Goal: Task Accomplishment & Management: Use online tool/utility

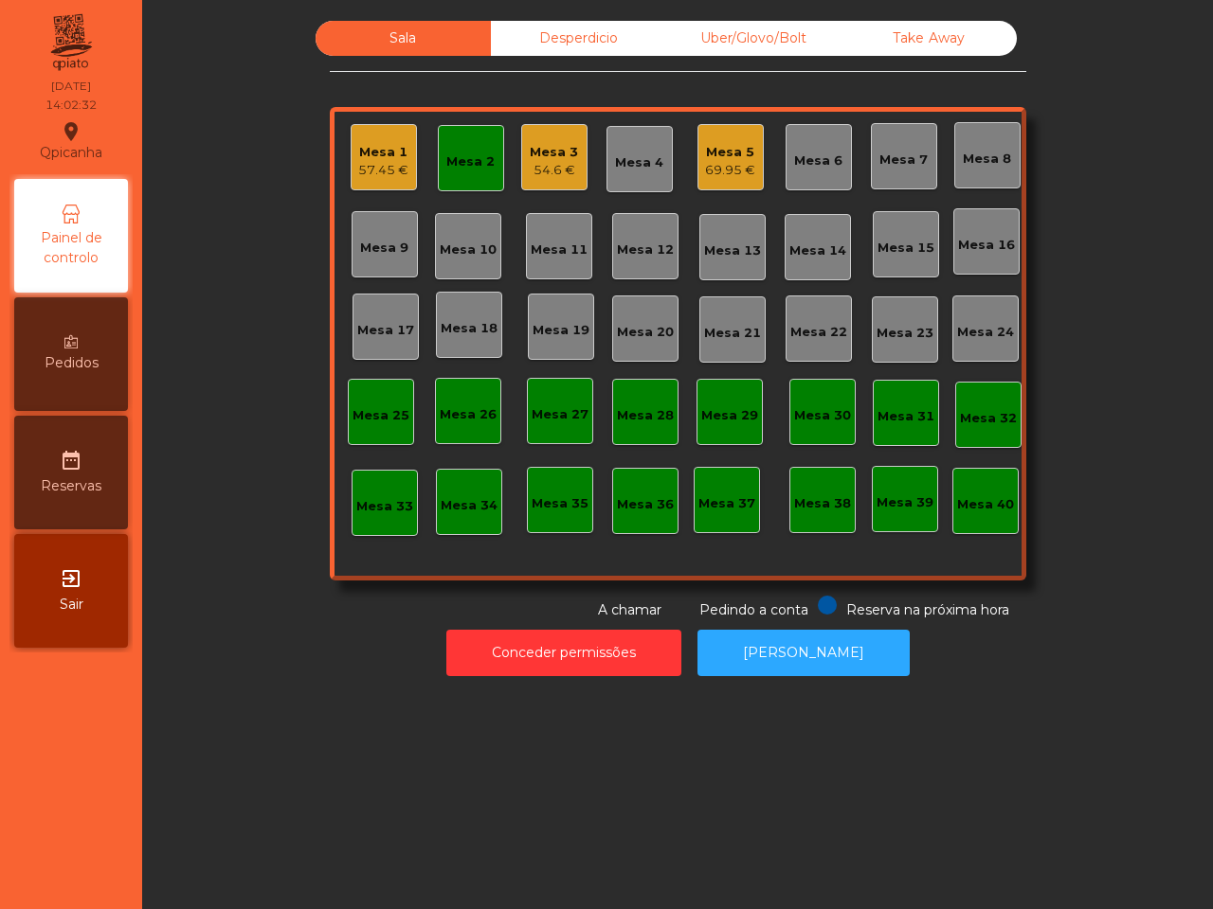
click at [730, 153] on div "Mesa 5" at bounding box center [730, 152] width 50 height 19
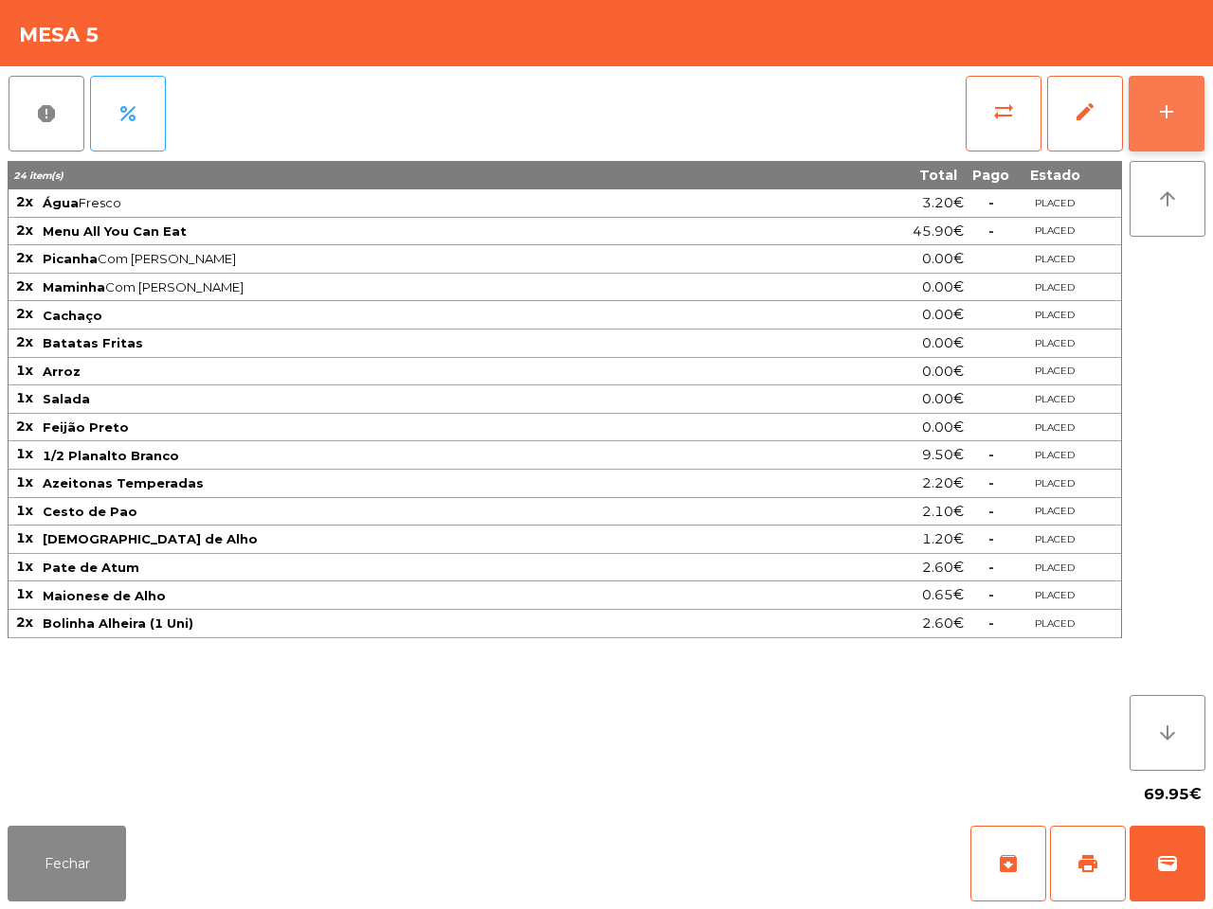
click at [1159, 135] on button "add" at bounding box center [1166, 114] width 76 height 76
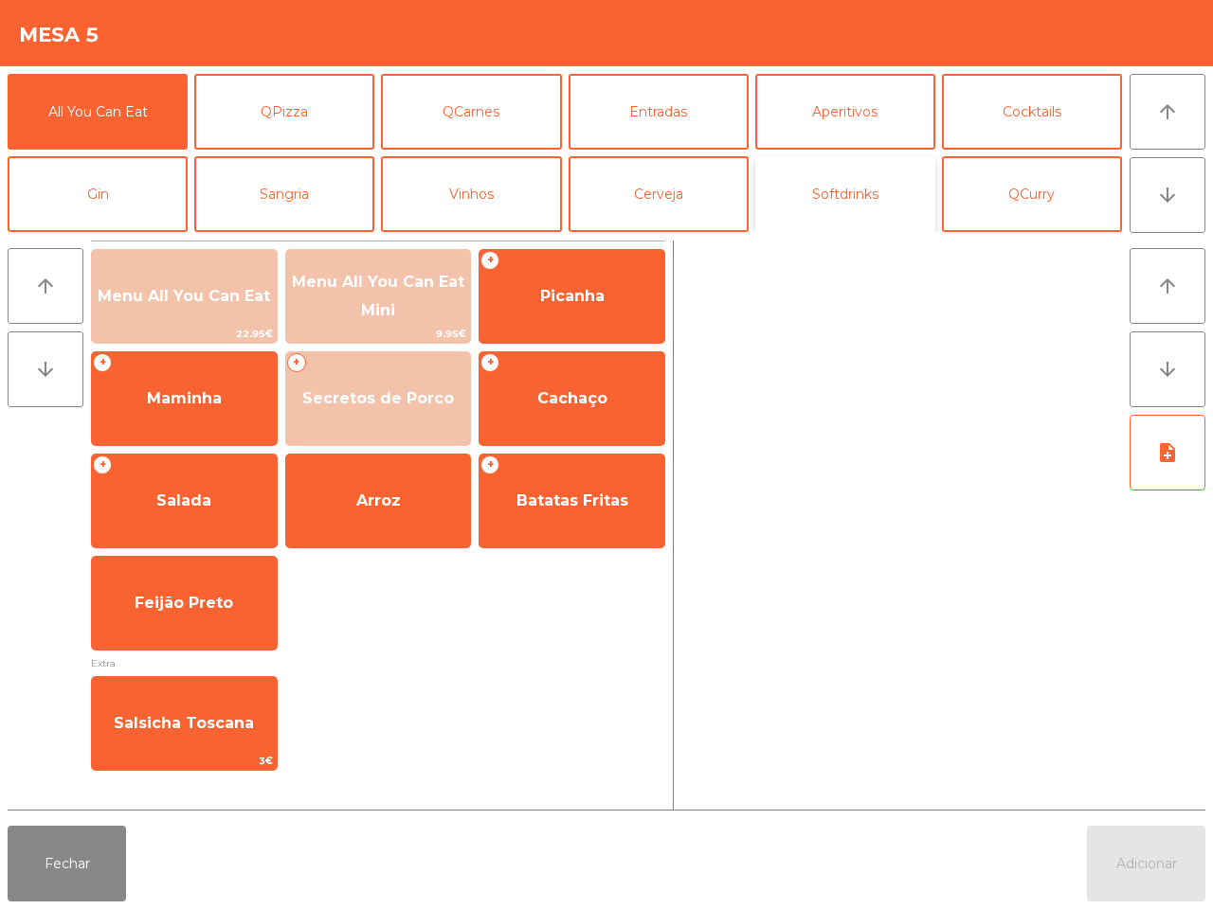
click at [841, 207] on button "Softdrinks" at bounding box center [845, 194] width 180 height 76
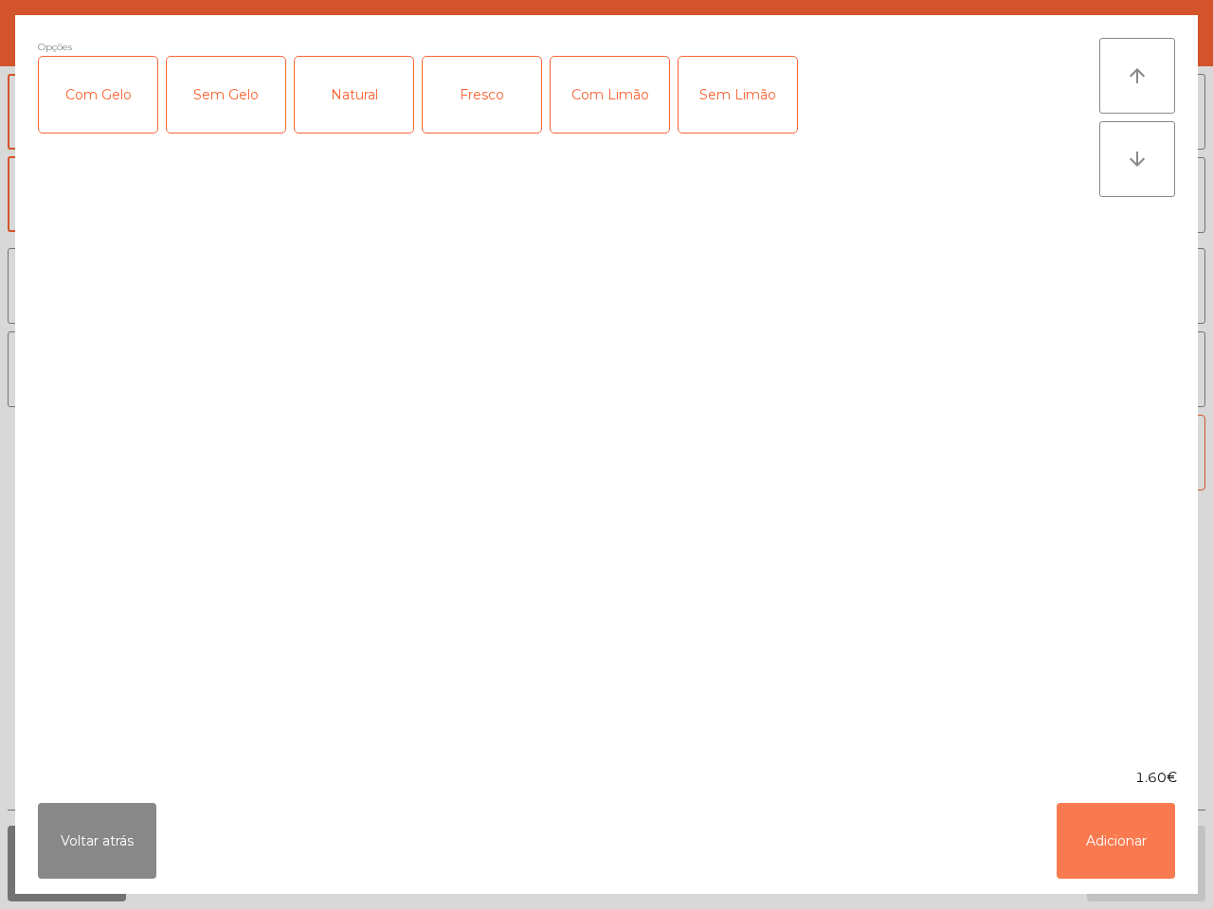
click at [1090, 808] on button "Adicionar" at bounding box center [1115, 841] width 118 height 76
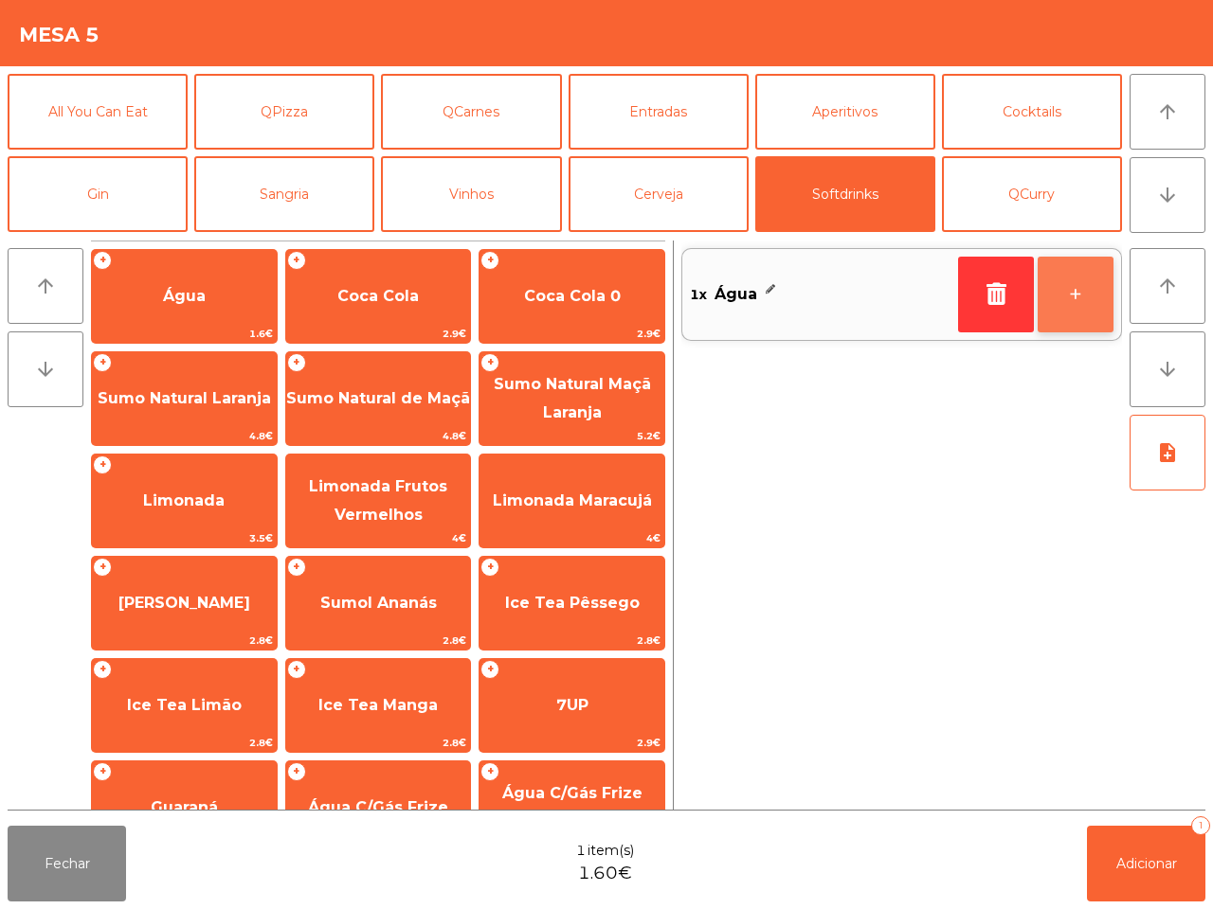
click at [1087, 313] on button "+" at bounding box center [1075, 295] width 76 height 76
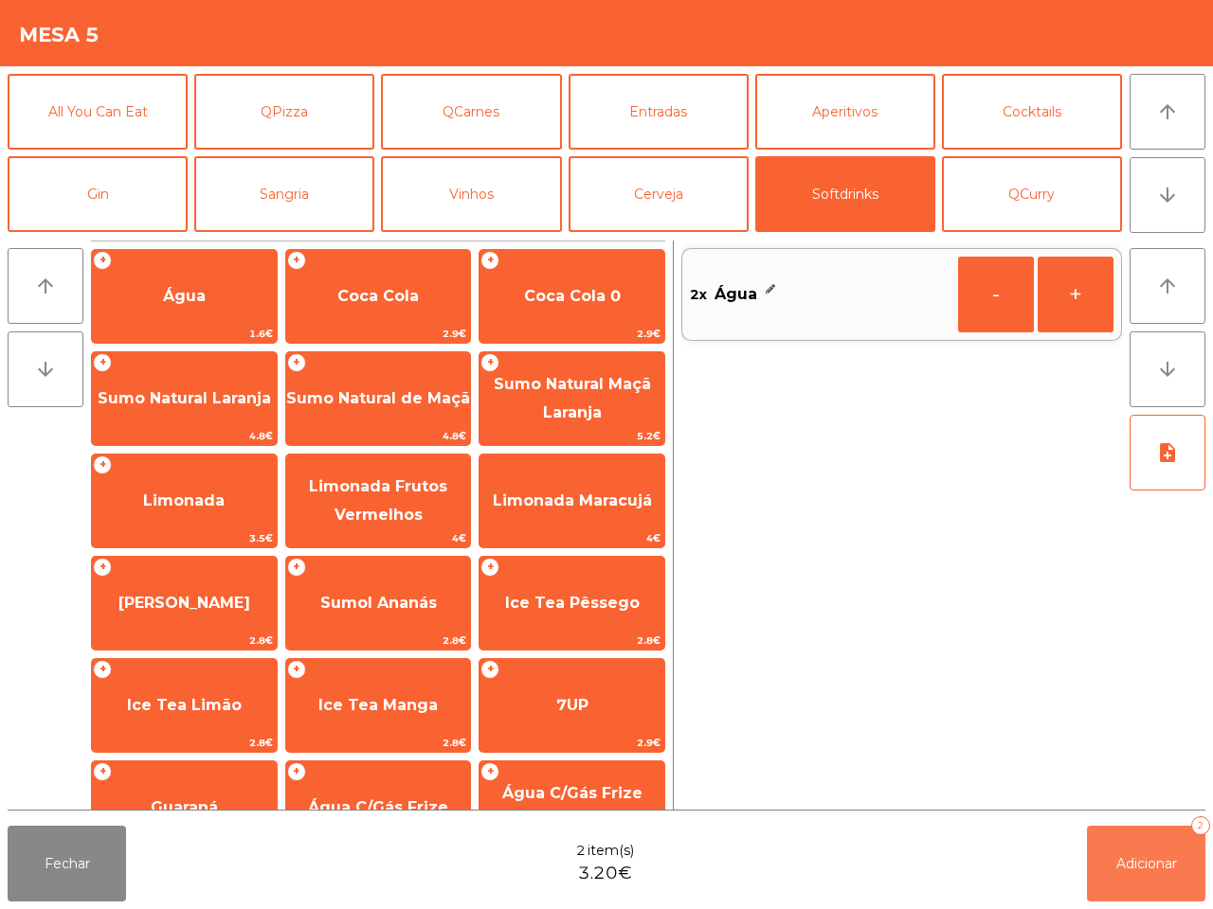
click at [1133, 846] on button "Adicionar 2" at bounding box center [1146, 864] width 118 height 76
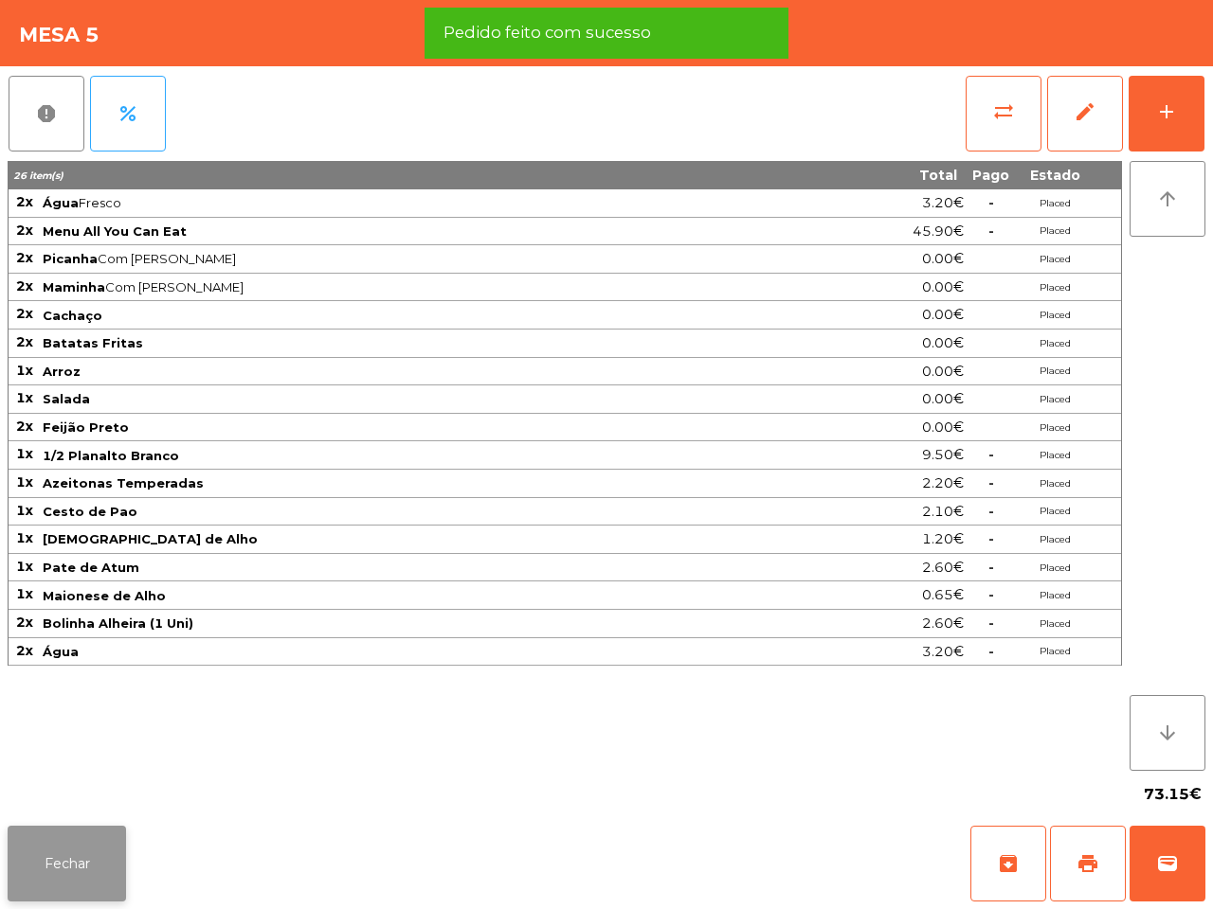
click at [104, 860] on button "Fechar" at bounding box center [67, 864] width 118 height 76
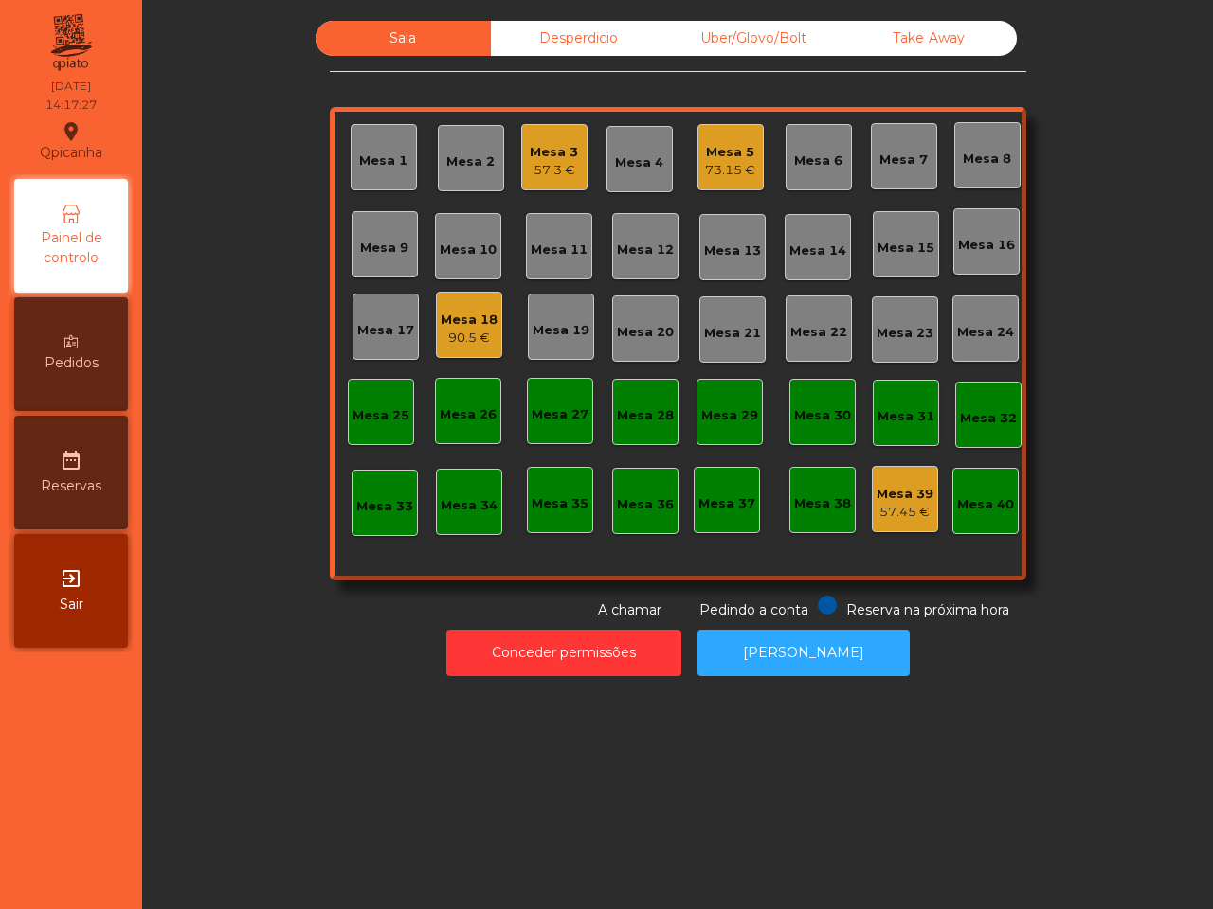
click at [460, 322] on div "Mesa 18" at bounding box center [469, 320] width 57 height 19
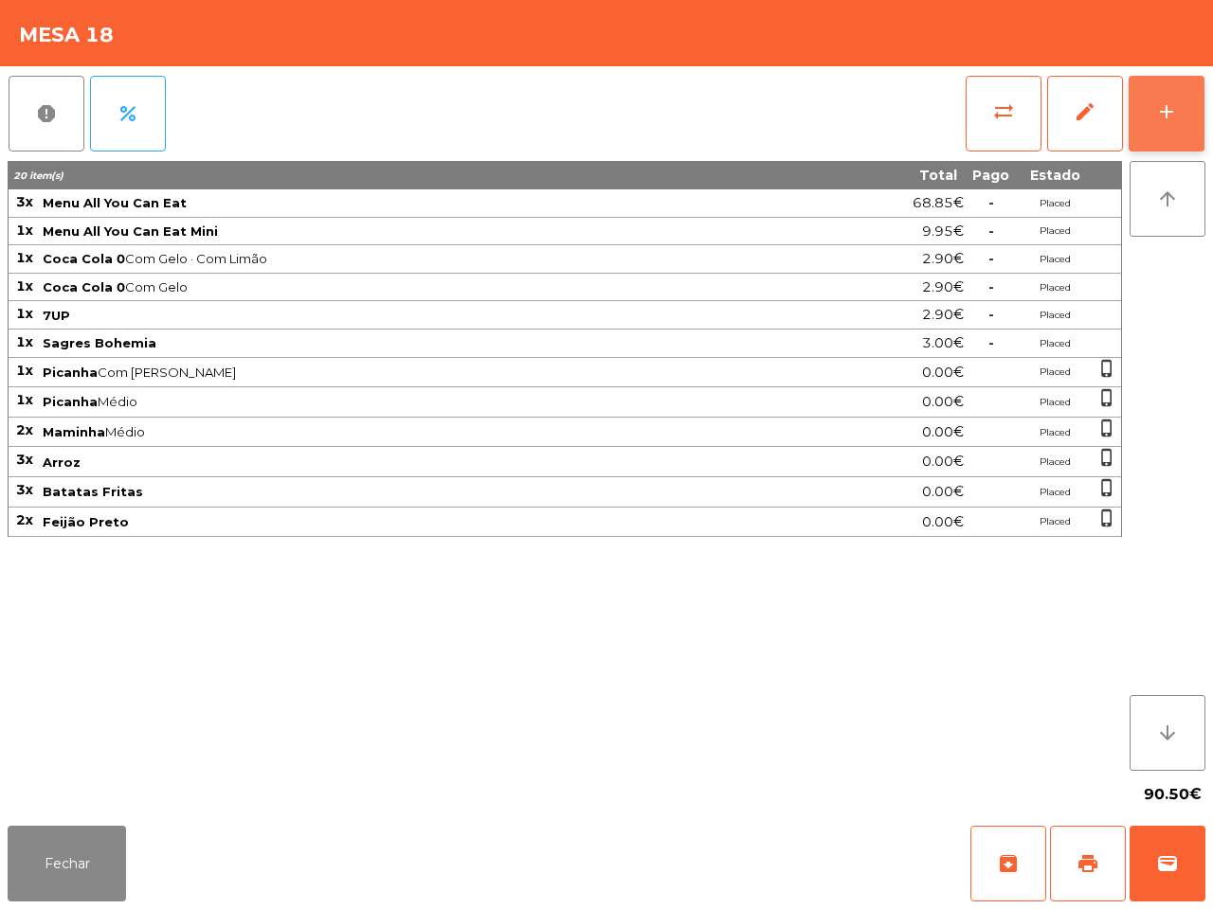
click at [1162, 118] on div "add" at bounding box center [1166, 111] width 23 height 23
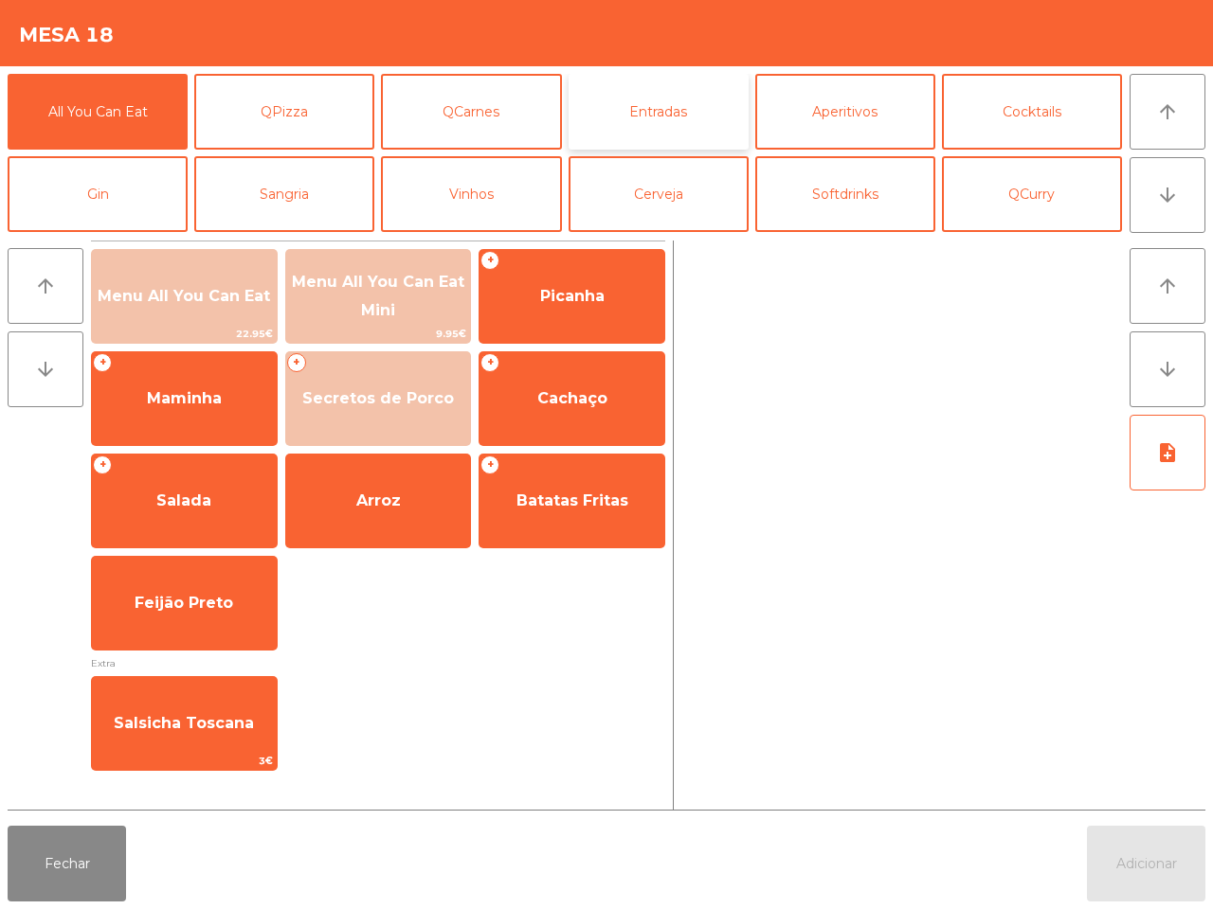
click at [631, 97] on button "Entradas" at bounding box center [658, 112] width 180 height 76
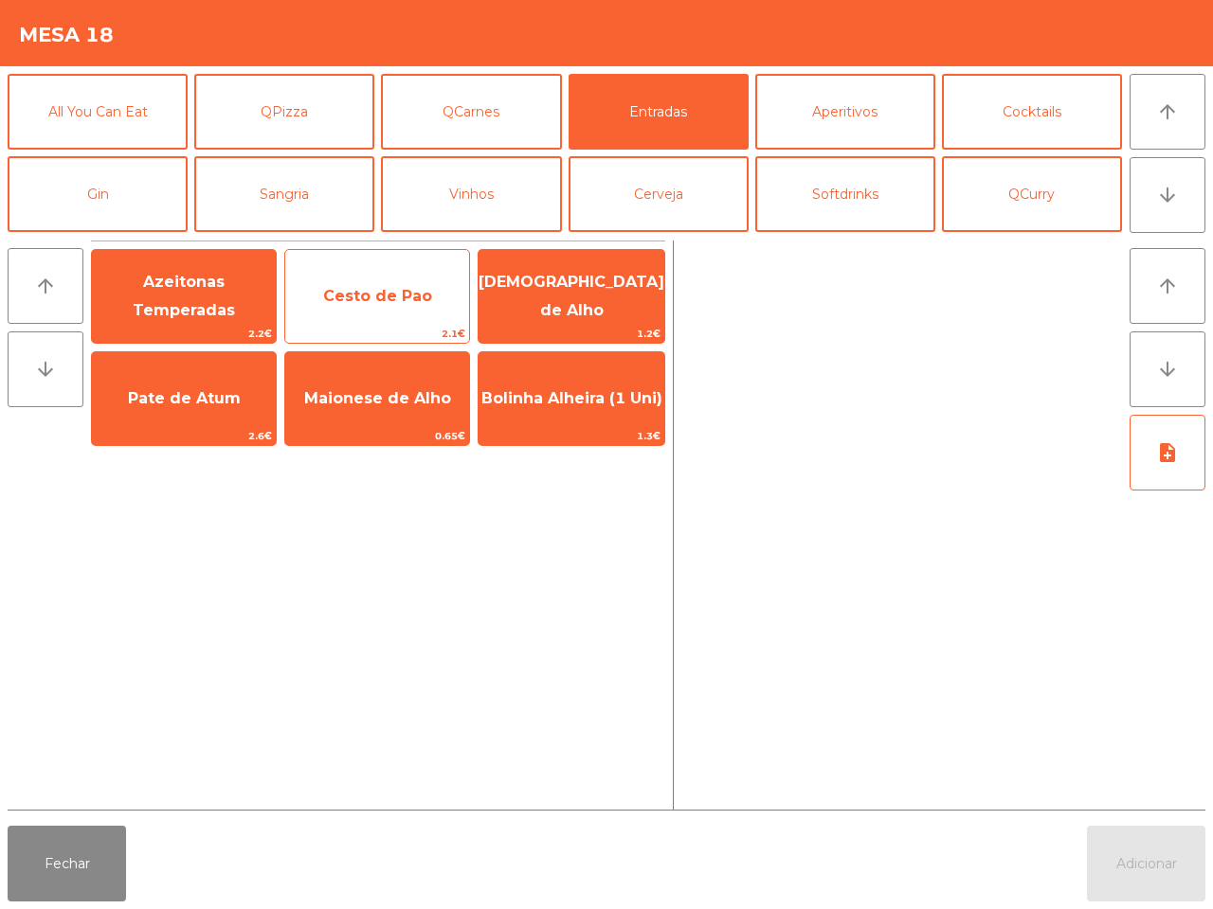
click at [438, 294] on span "Cesto de Pao" at bounding box center [377, 296] width 184 height 51
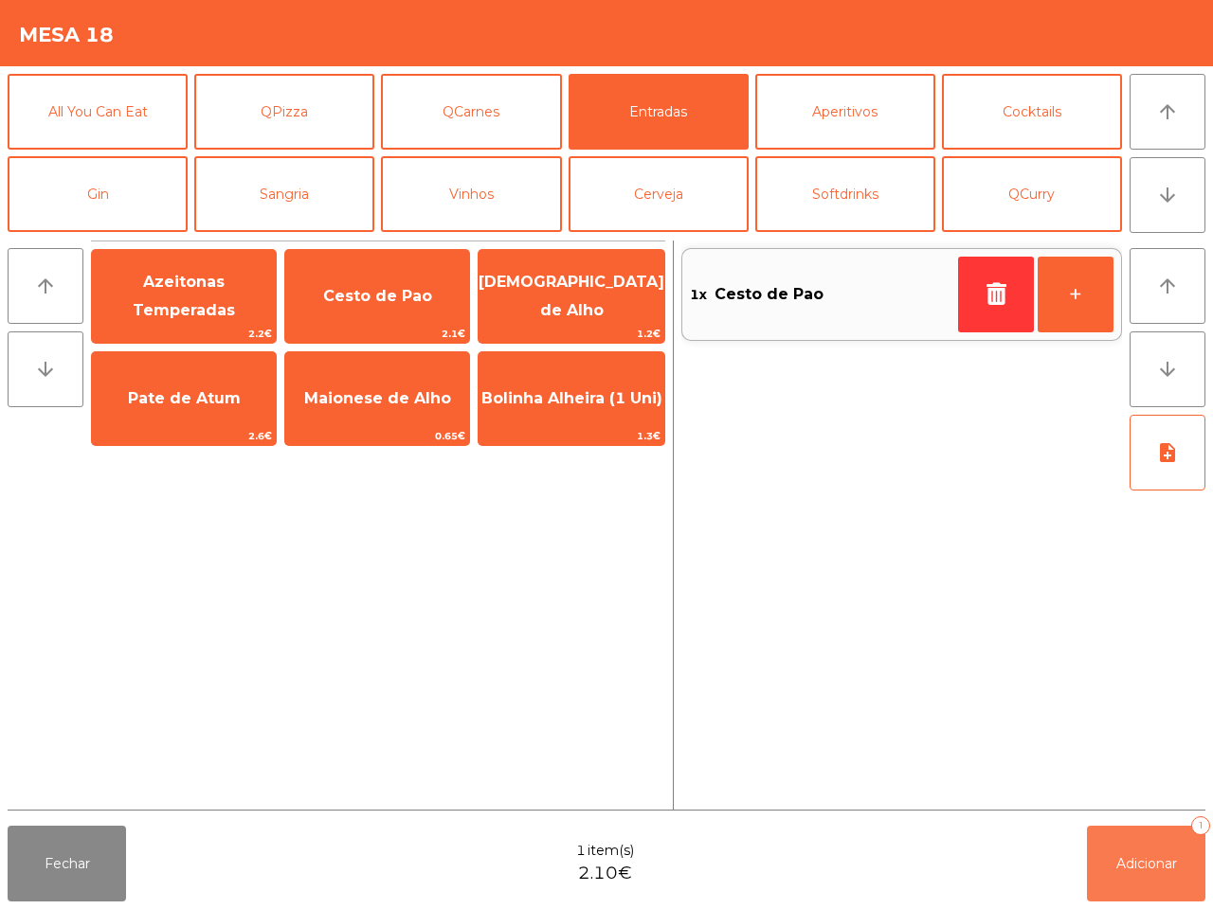
drag, startPoint x: 1146, startPoint y: 864, endPoint x: 1134, endPoint y: 841, distance: 25.9
click at [1147, 864] on span "Adicionar" at bounding box center [1146, 863] width 61 height 17
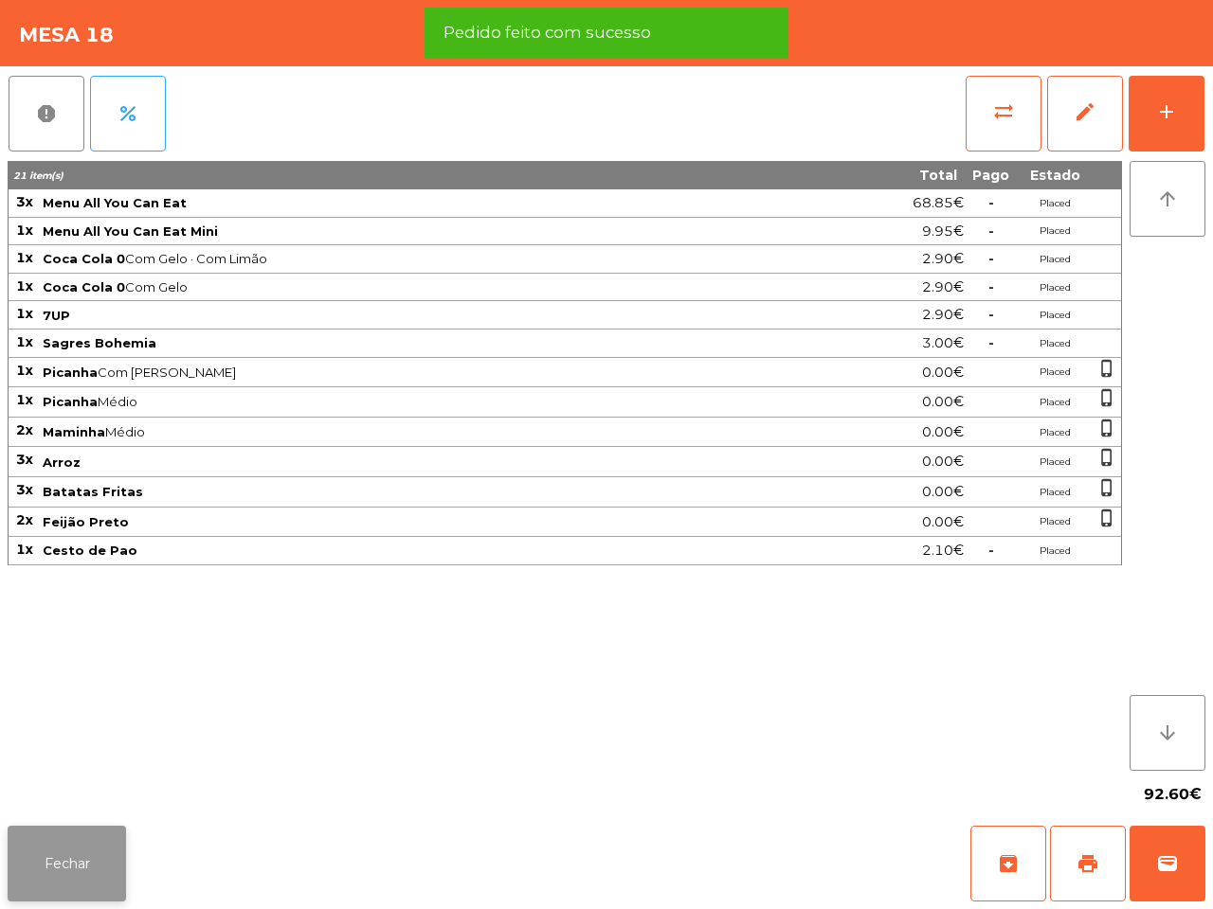
click at [112, 865] on button "Fechar" at bounding box center [67, 864] width 118 height 76
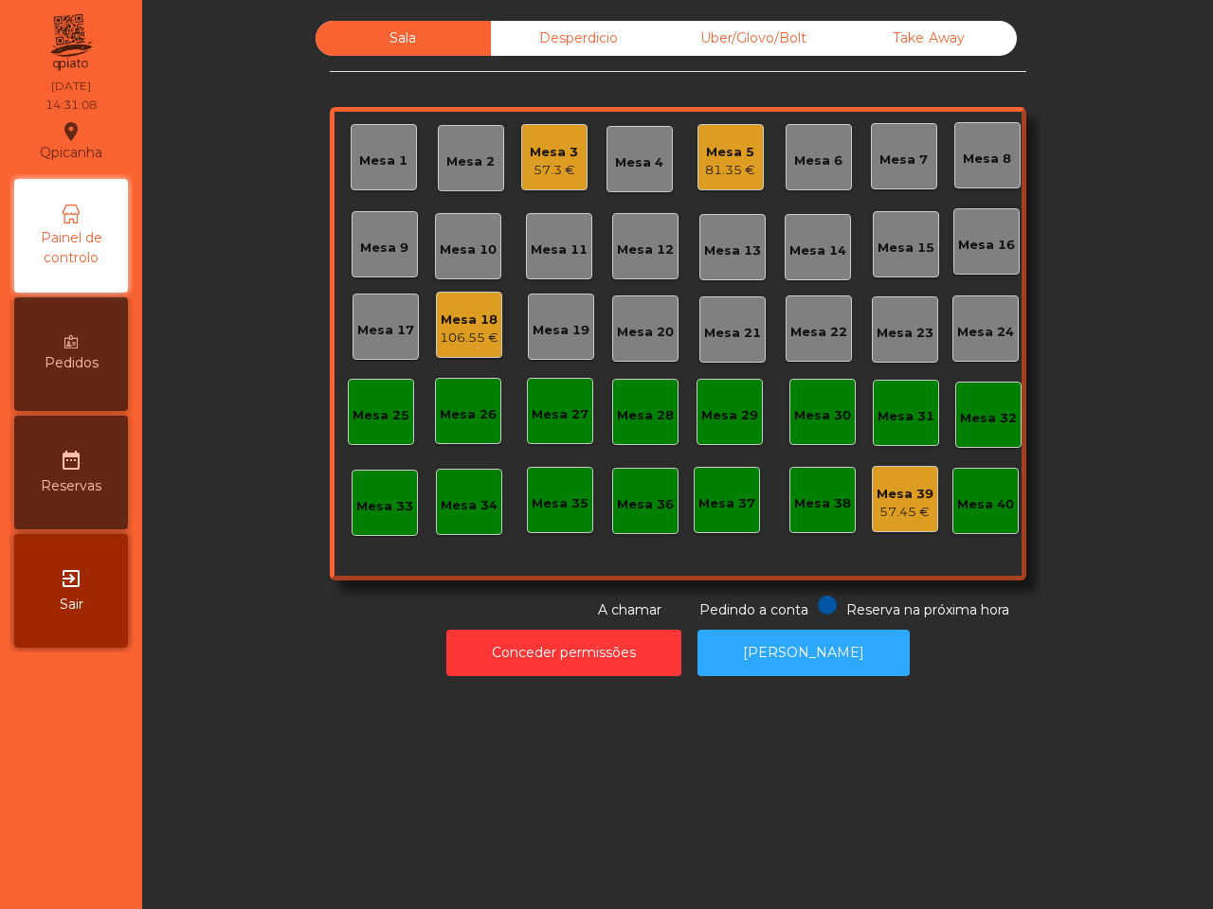
click at [464, 327] on div "Mesa 18" at bounding box center [469, 320] width 59 height 19
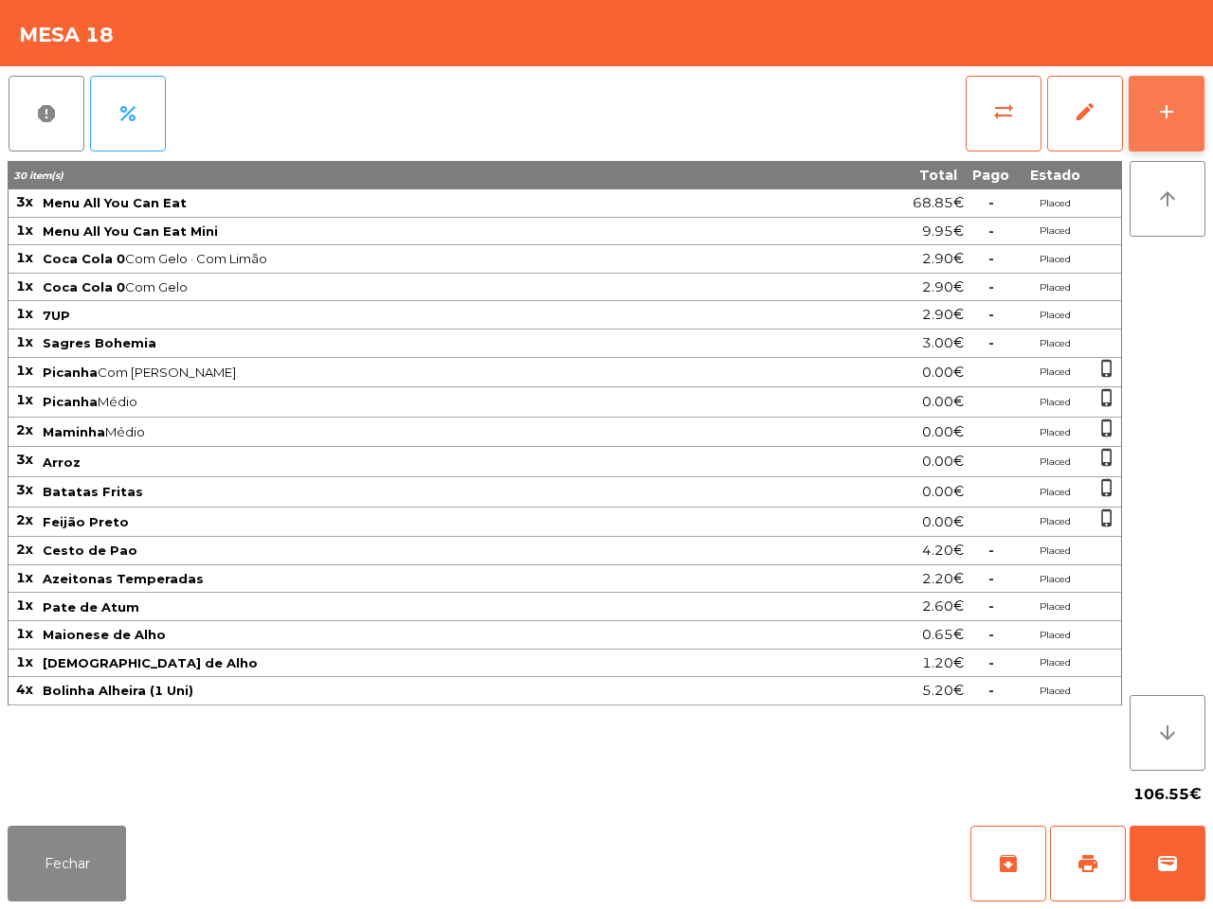
click at [1161, 117] on div "add" at bounding box center [1166, 111] width 23 height 23
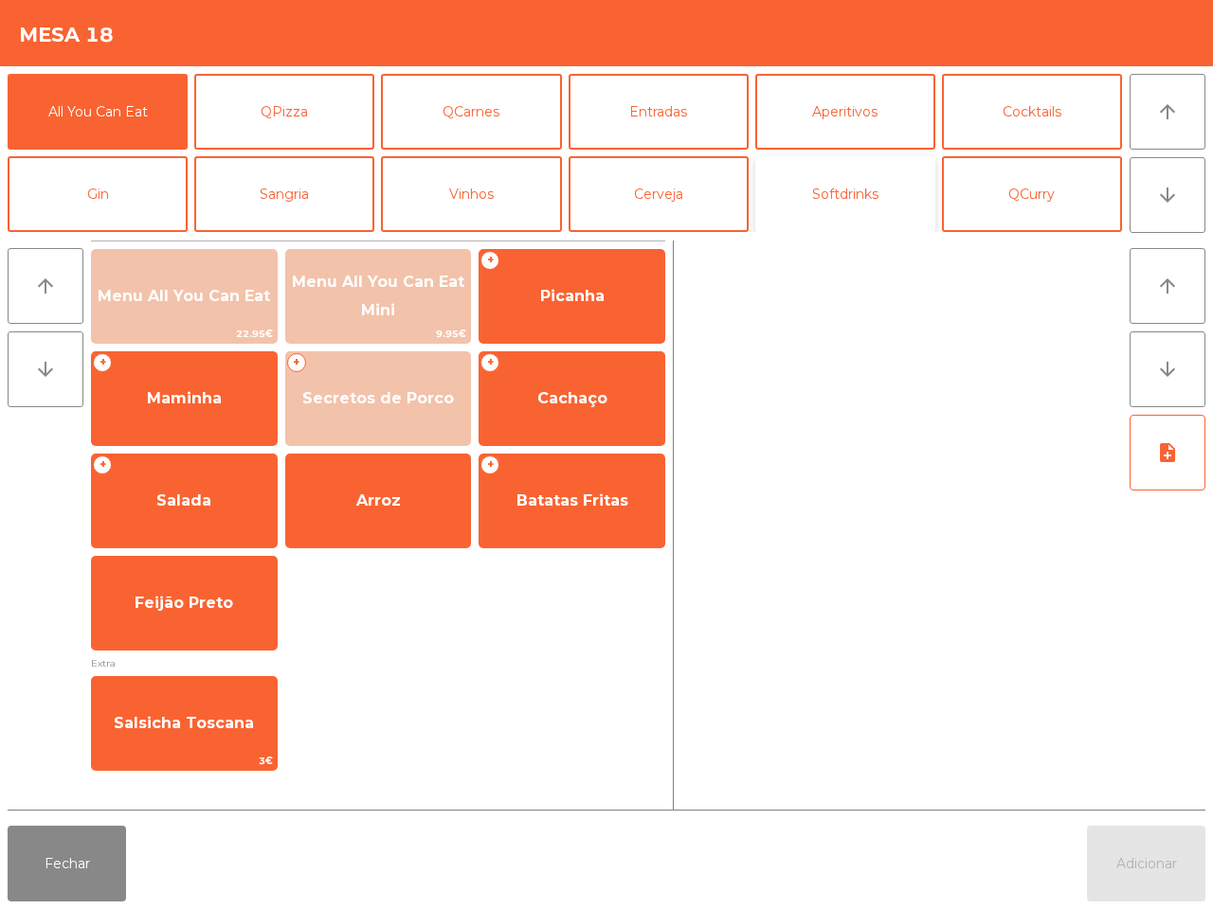
click at [796, 196] on button "Softdrinks" at bounding box center [845, 194] width 180 height 76
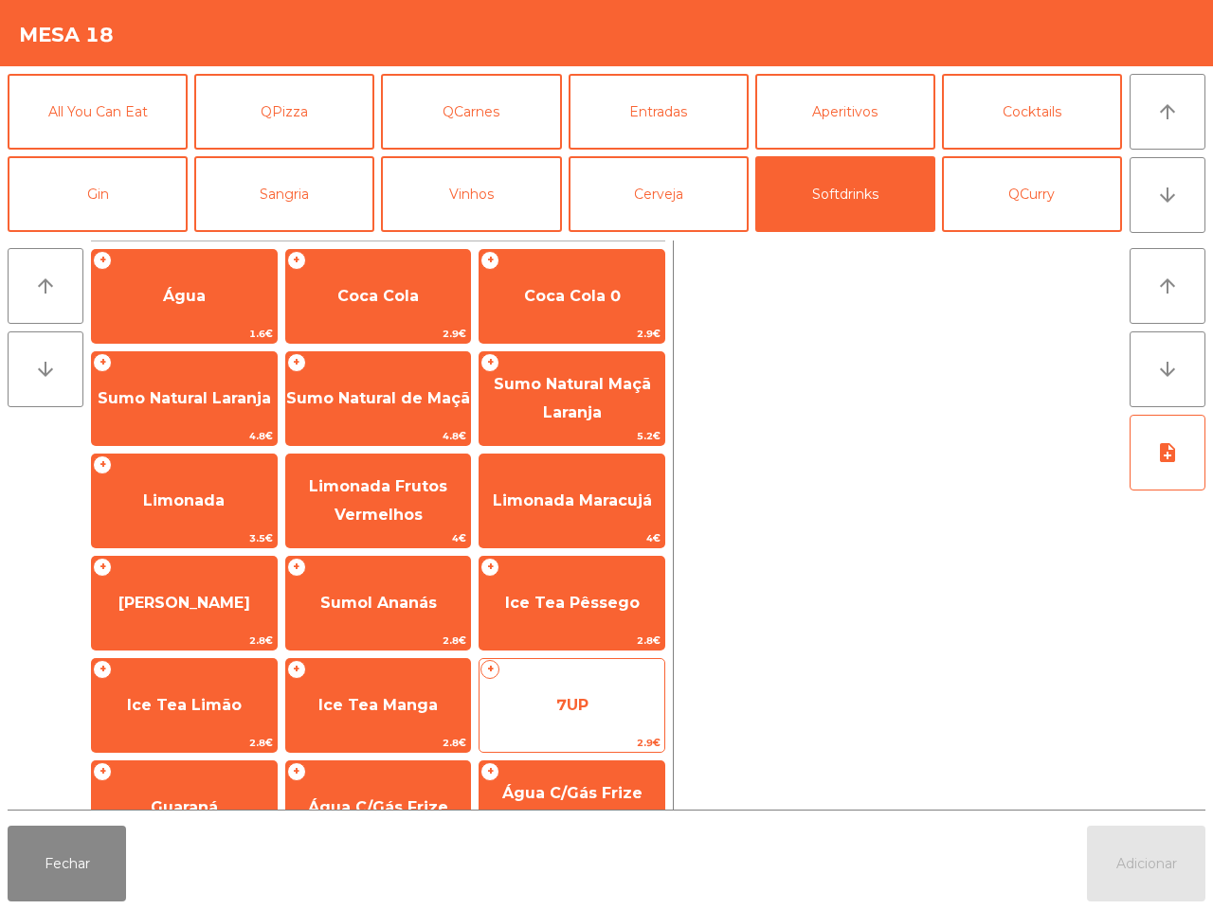
click at [584, 704] on span "7UP" at bounding box center [572, 705] width 32 height 18
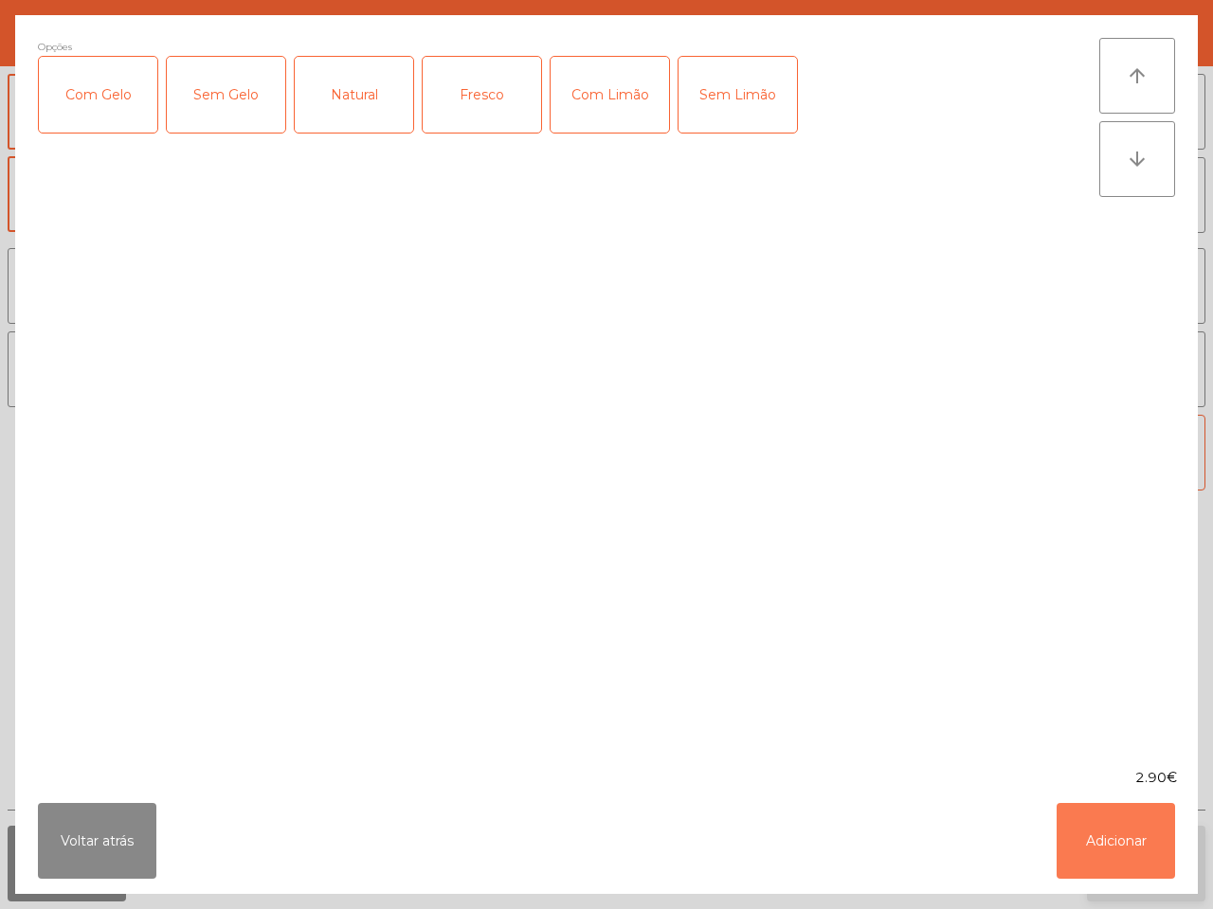
click at [1097, 826] on button "Adicionar" at bounding box center [1115, 841] width 118 height 76
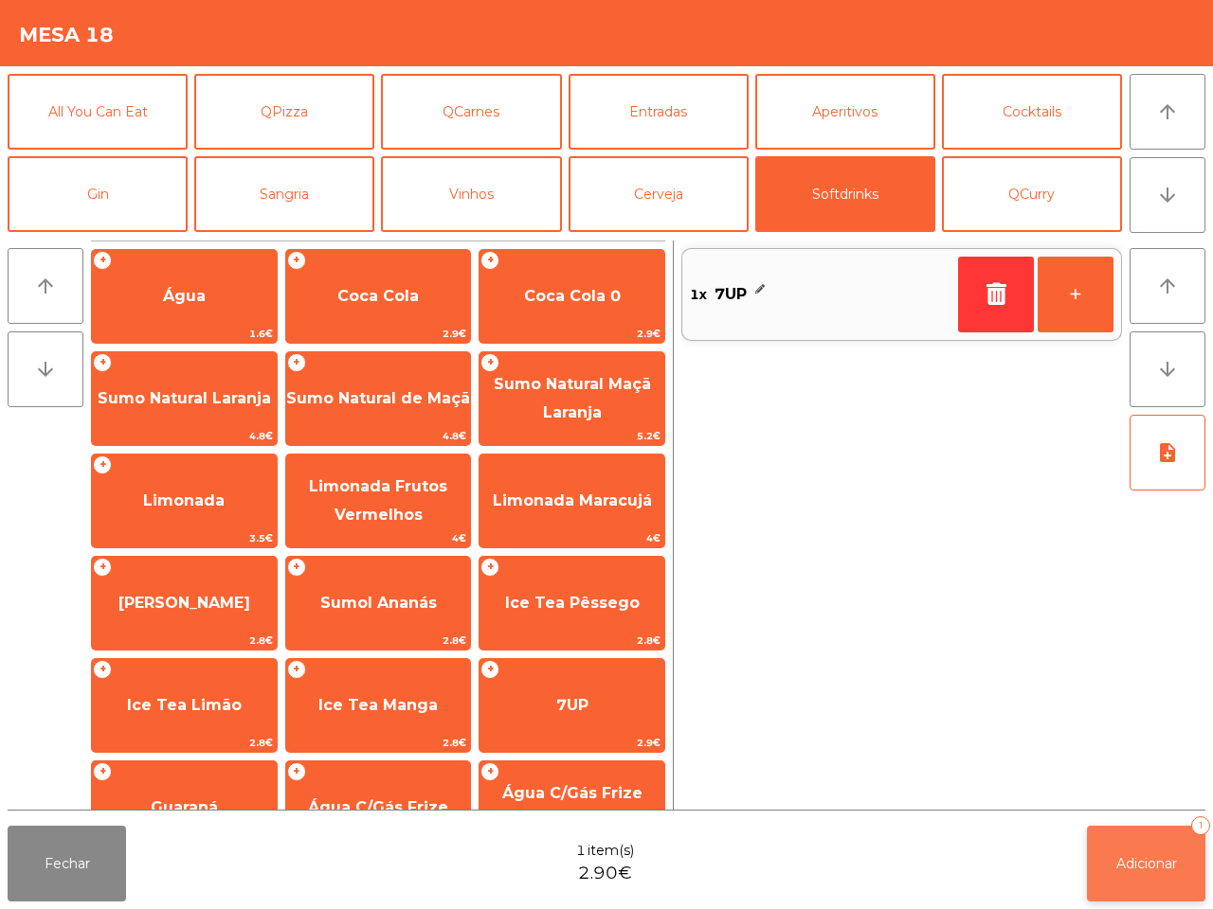
click at [1120, 850] on button "Adicionar 1" at bounding box center [1146, 864] width 118 height 76
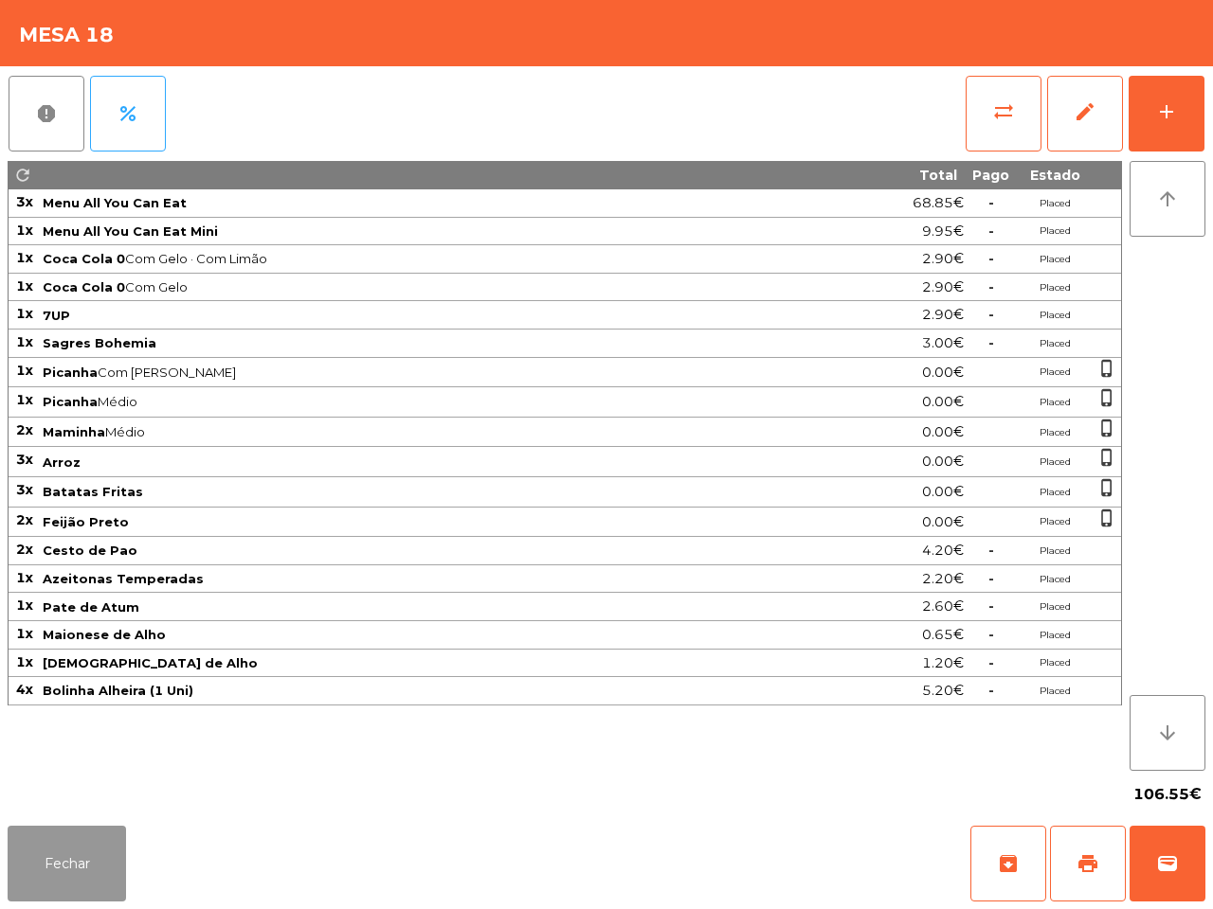
click at [52, 891] on button "Fechar" at bounding box center [67, 864] width 118 height 76
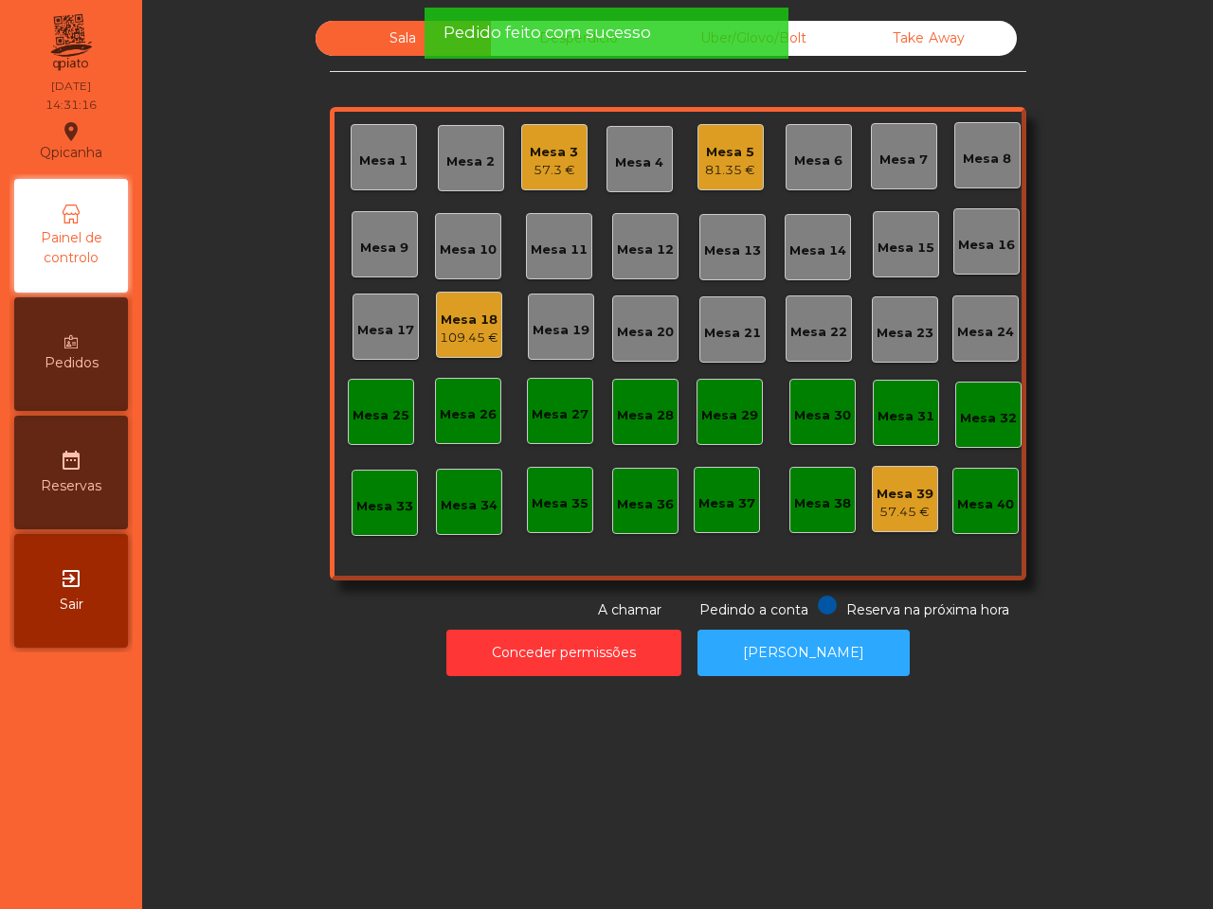
click at [547, 145] on div "Mesa 3" at bounding box center [554, 152] width 48 height 19
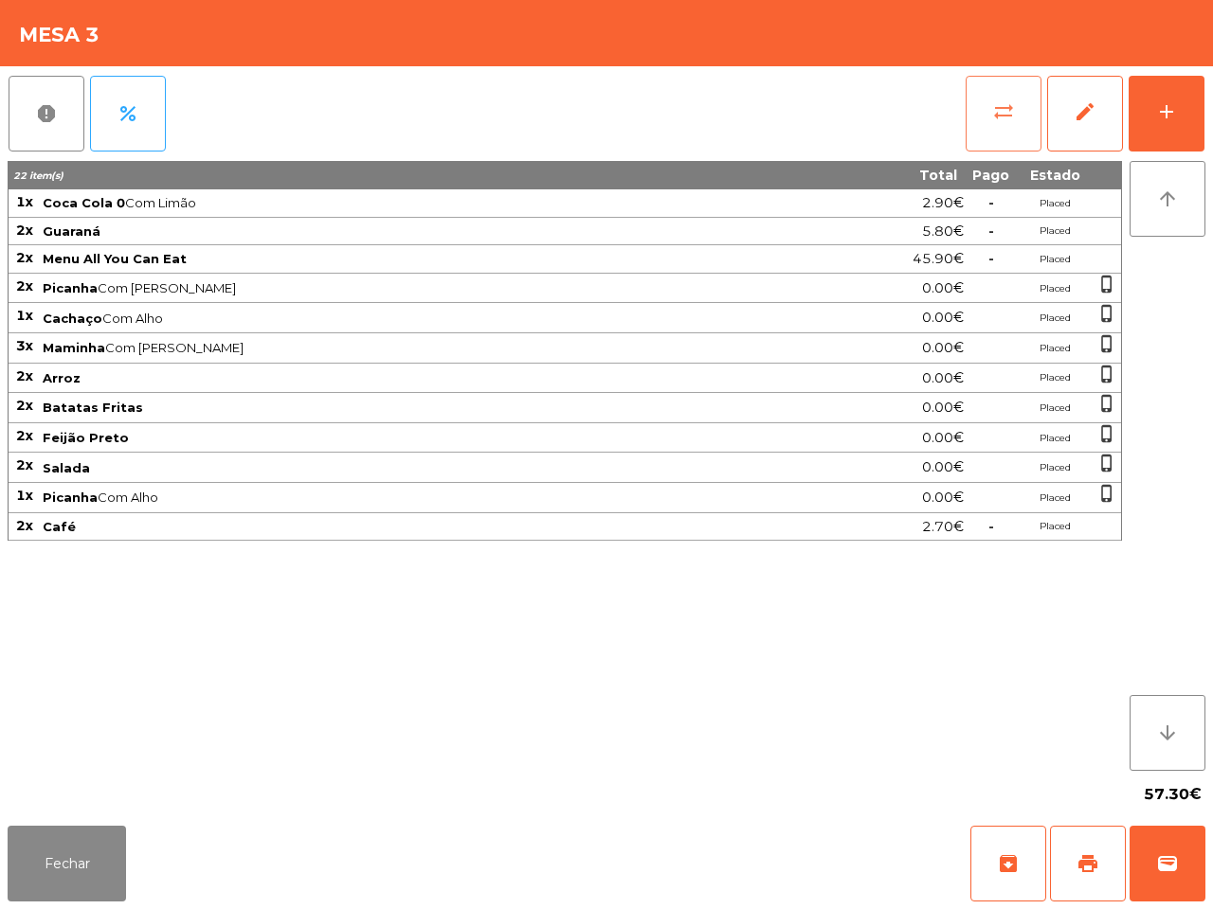
click at [981, 105] on button "sync_alt" at bounding box center [1003, 114] width 76 height 76
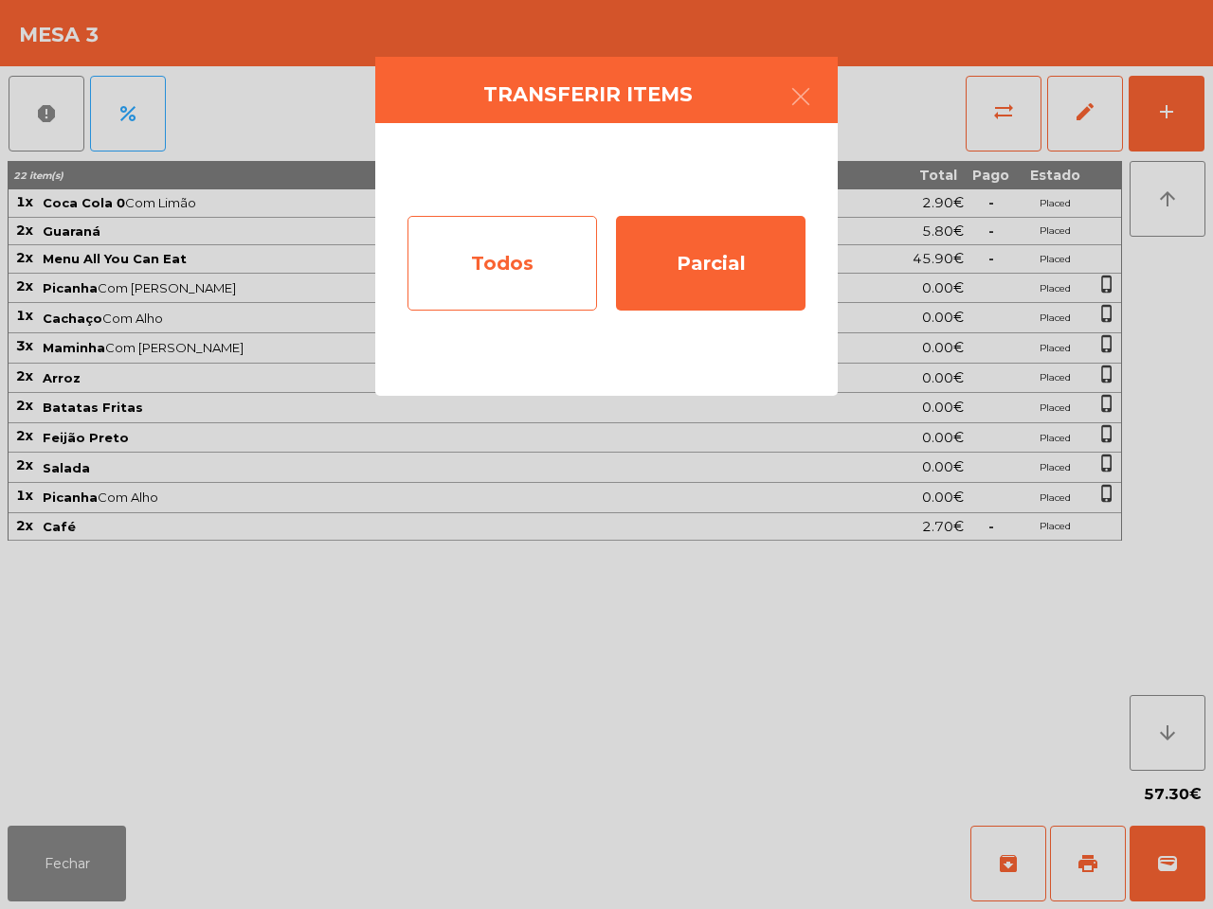
click at [521, 280] on div "Todos" at bounding box center [501, 263] width 189 height 95
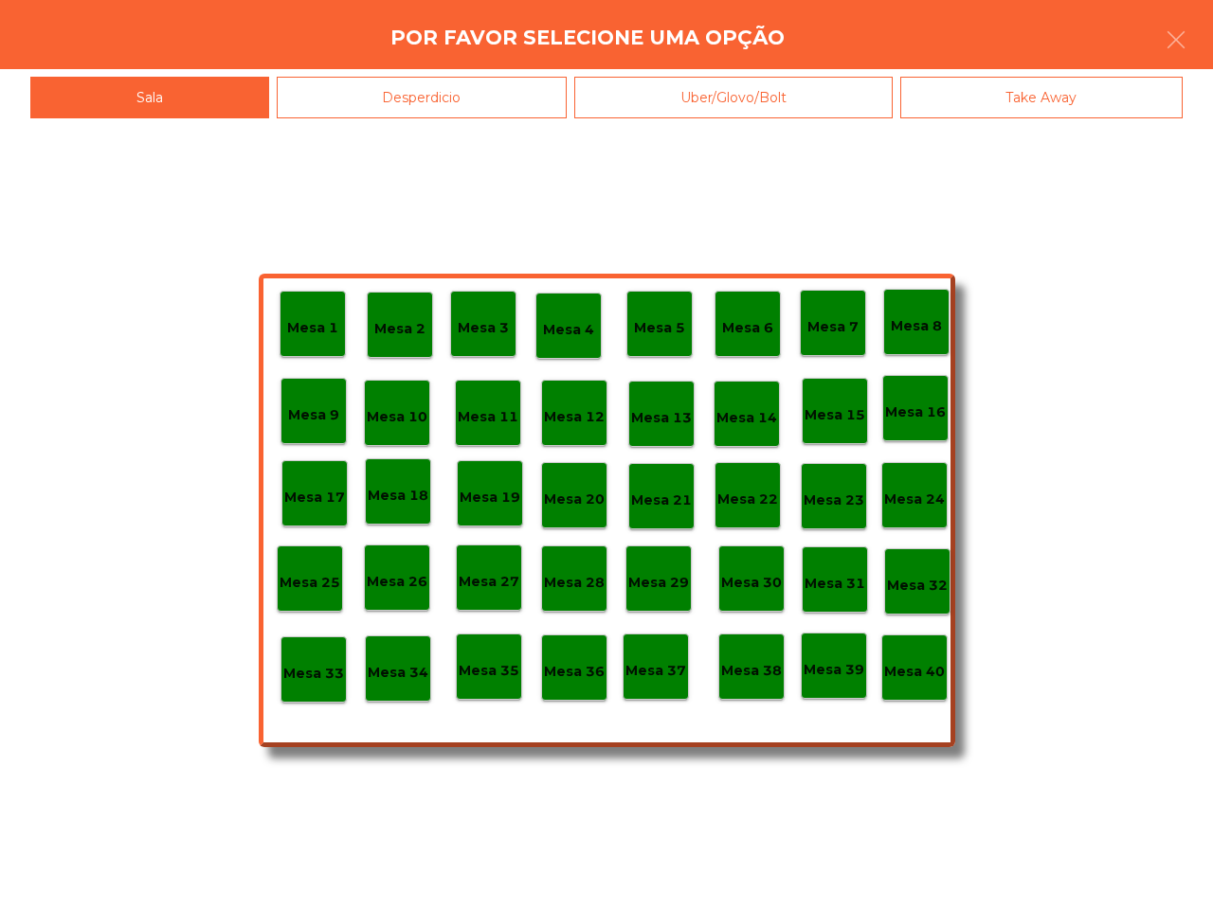
click at [896, 669] on p "Mesa 40" at bounding box center [914, 672] width 61 height 22
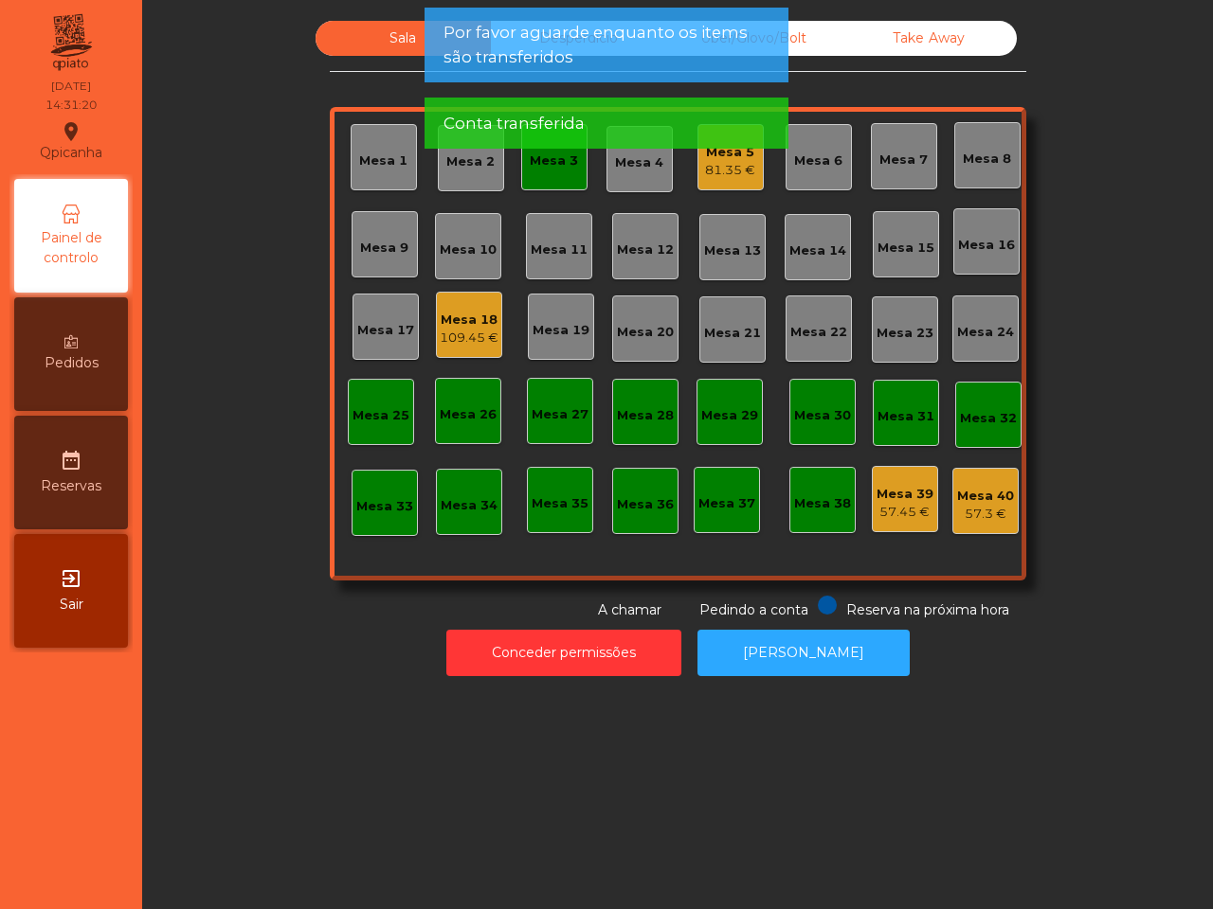
click at [551, 173] on div "Mesa 3" at bounding box center [554, 157] width 66 height 66
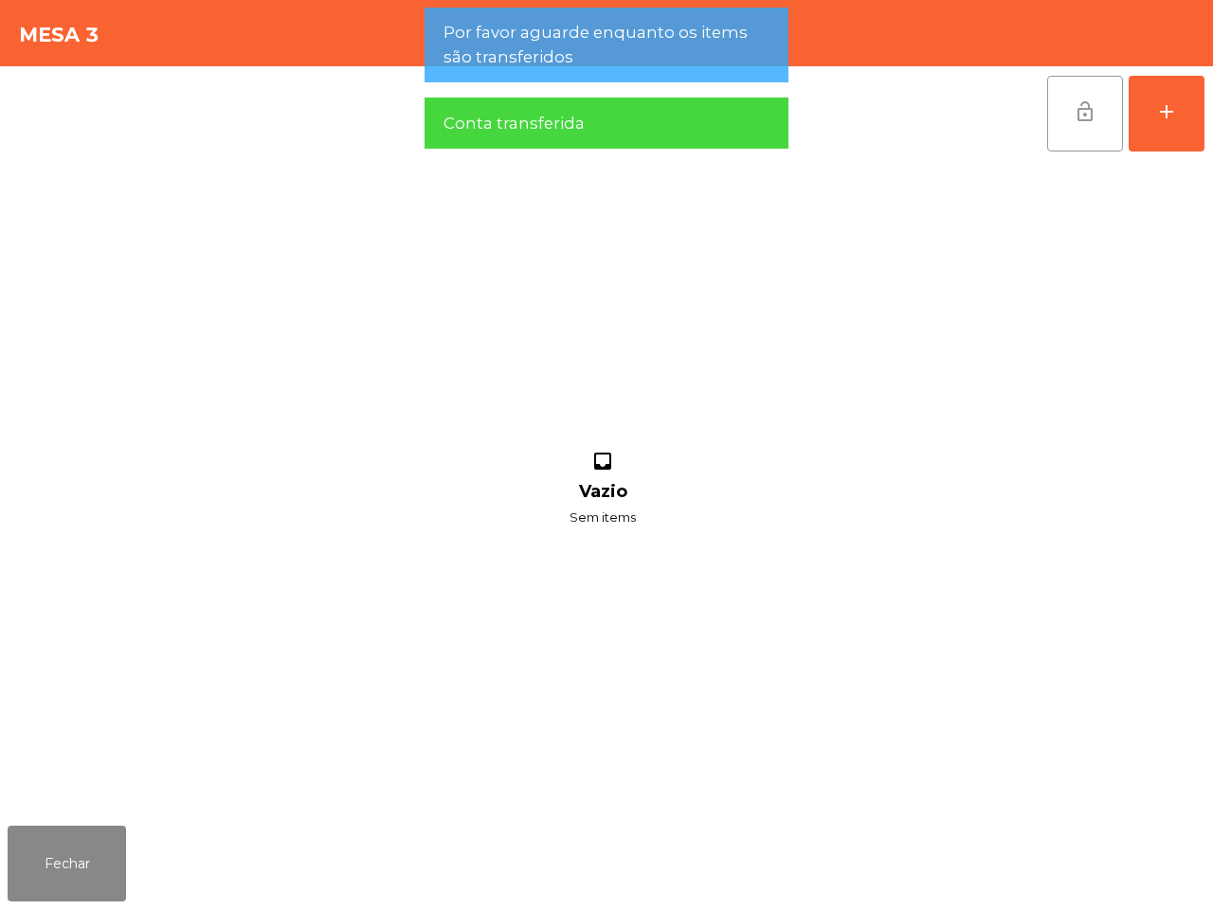
click at [1066, 125] on button "lock_open" at bounding box center [1085, 114] width 76 height 76
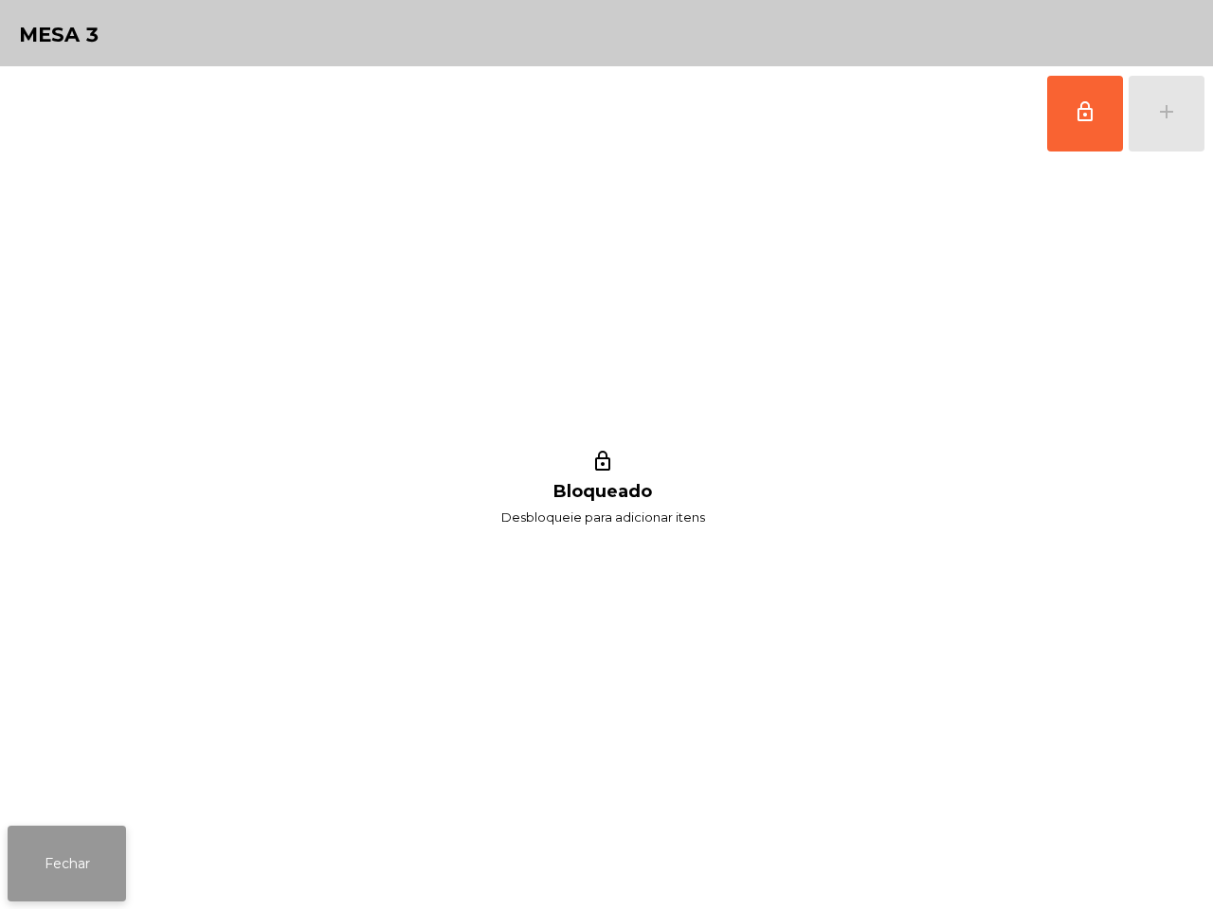
click at [98, 873] on button "Fechar" at bounding box center [67, 864] width 118 height 76
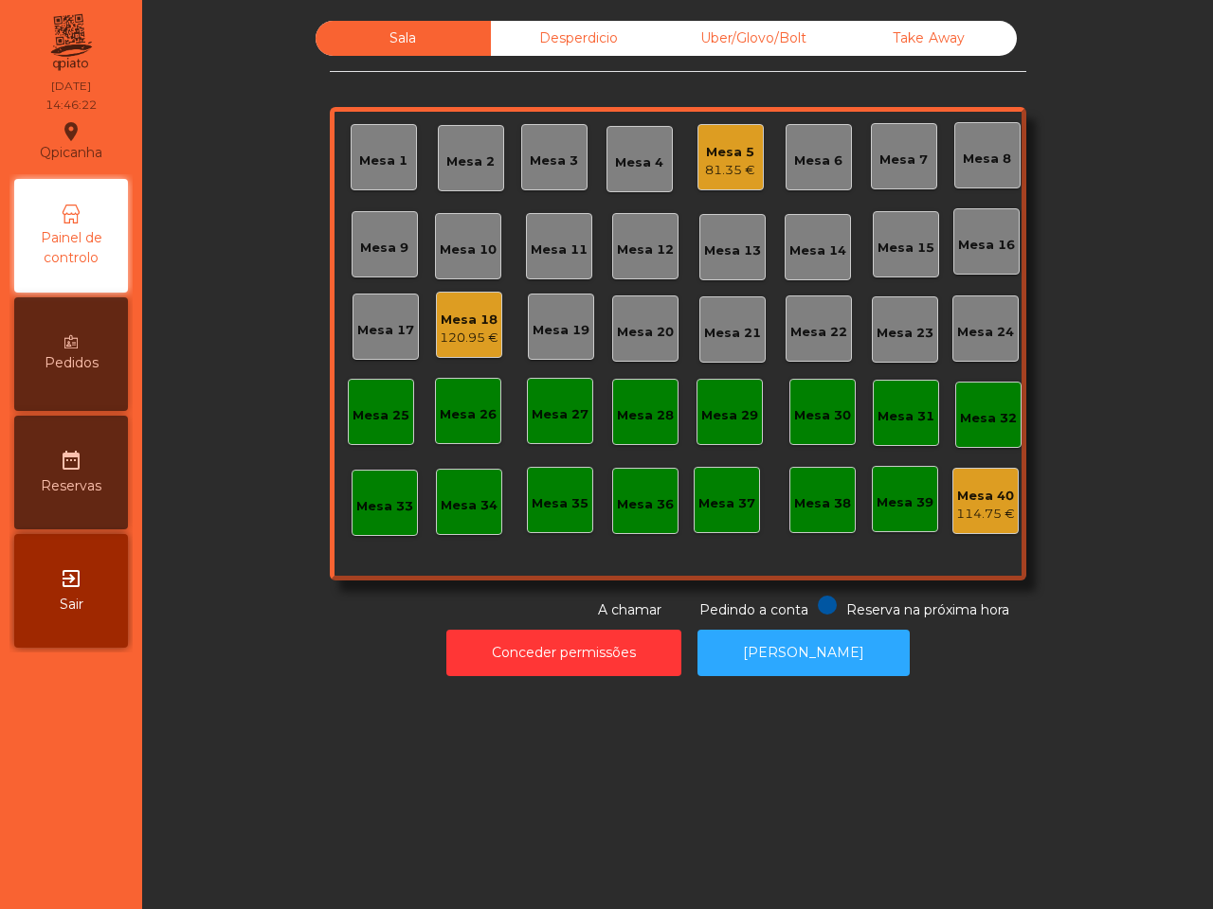
click at [477, 324] on div "Mesa 18" at bounding box center [469, 320] width 59 height 19
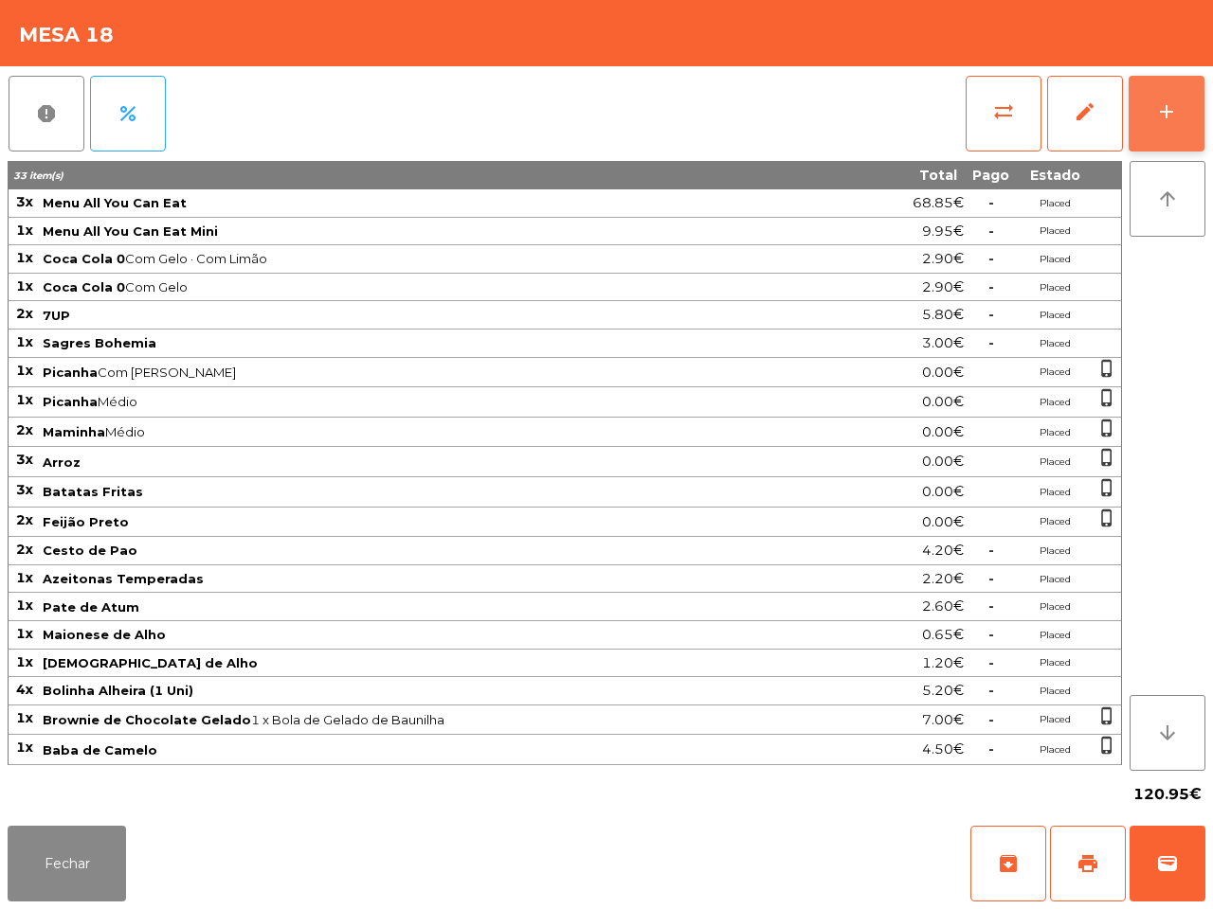
click at [1170, 100] on div "add" at bounding box center [1166, 111] width 23 height 23
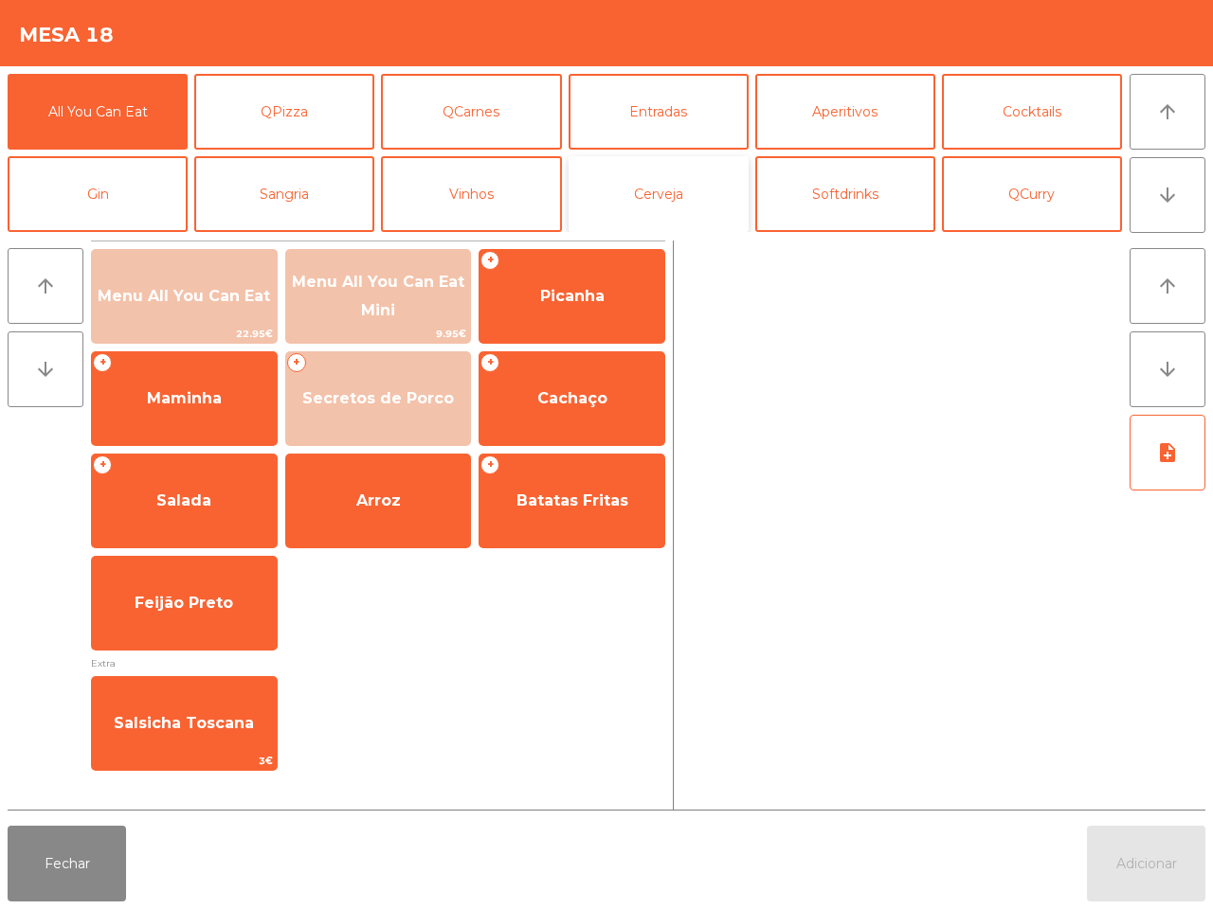
click at [649, 204] on button "Cerveja" at bounding box center [658, 194] width 180 height 76
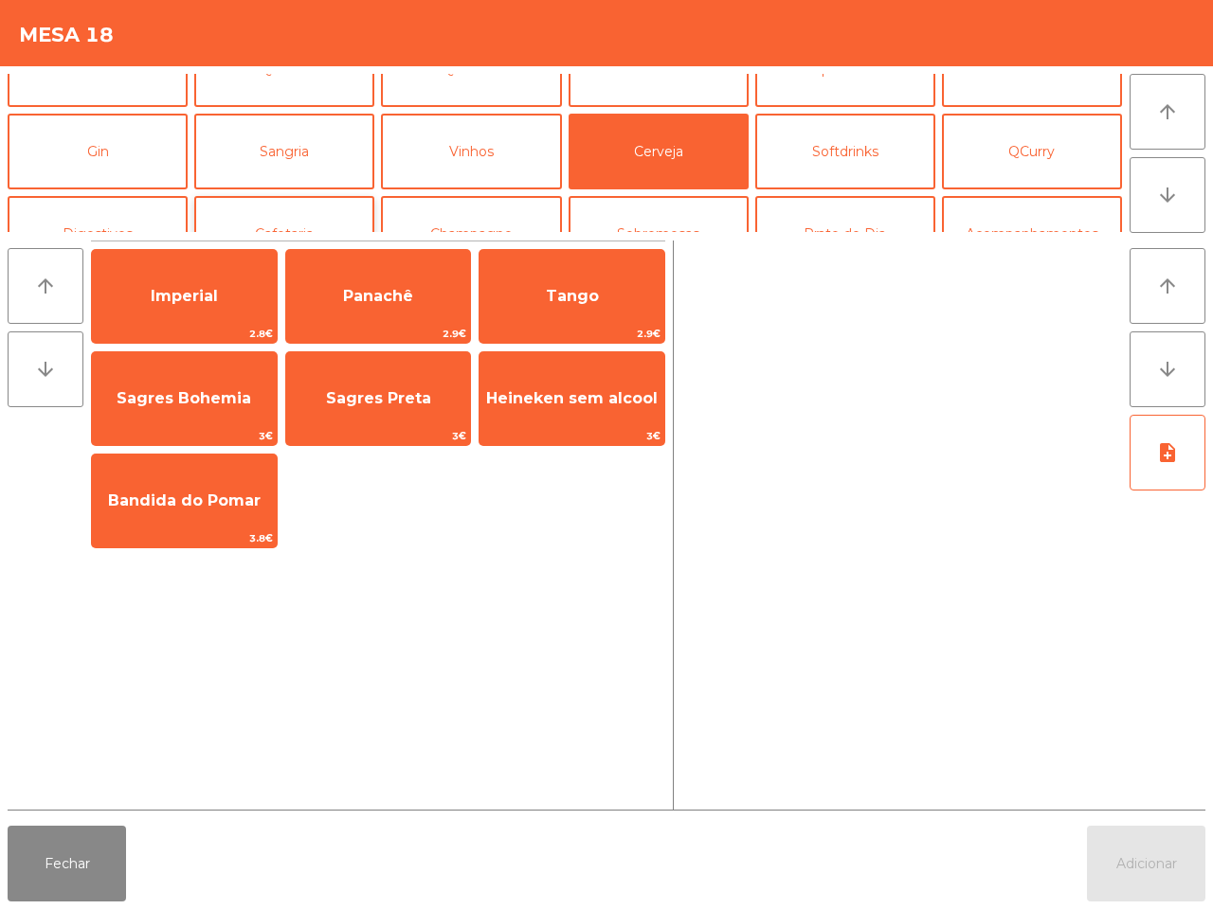
scroll to position [118, 0]
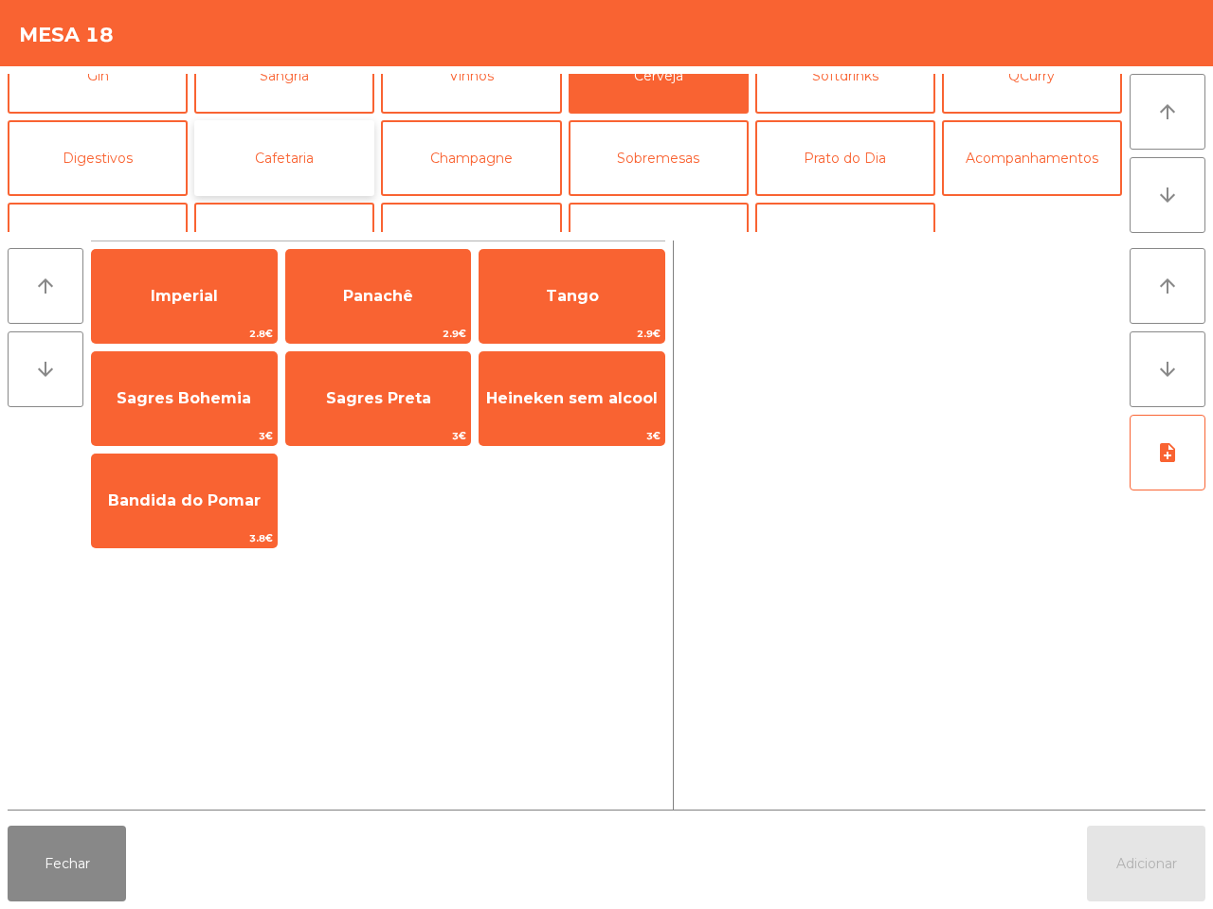
click at [304, 150] on button "Cafetaria" at bounding box center [284, 158] width 180 height 76
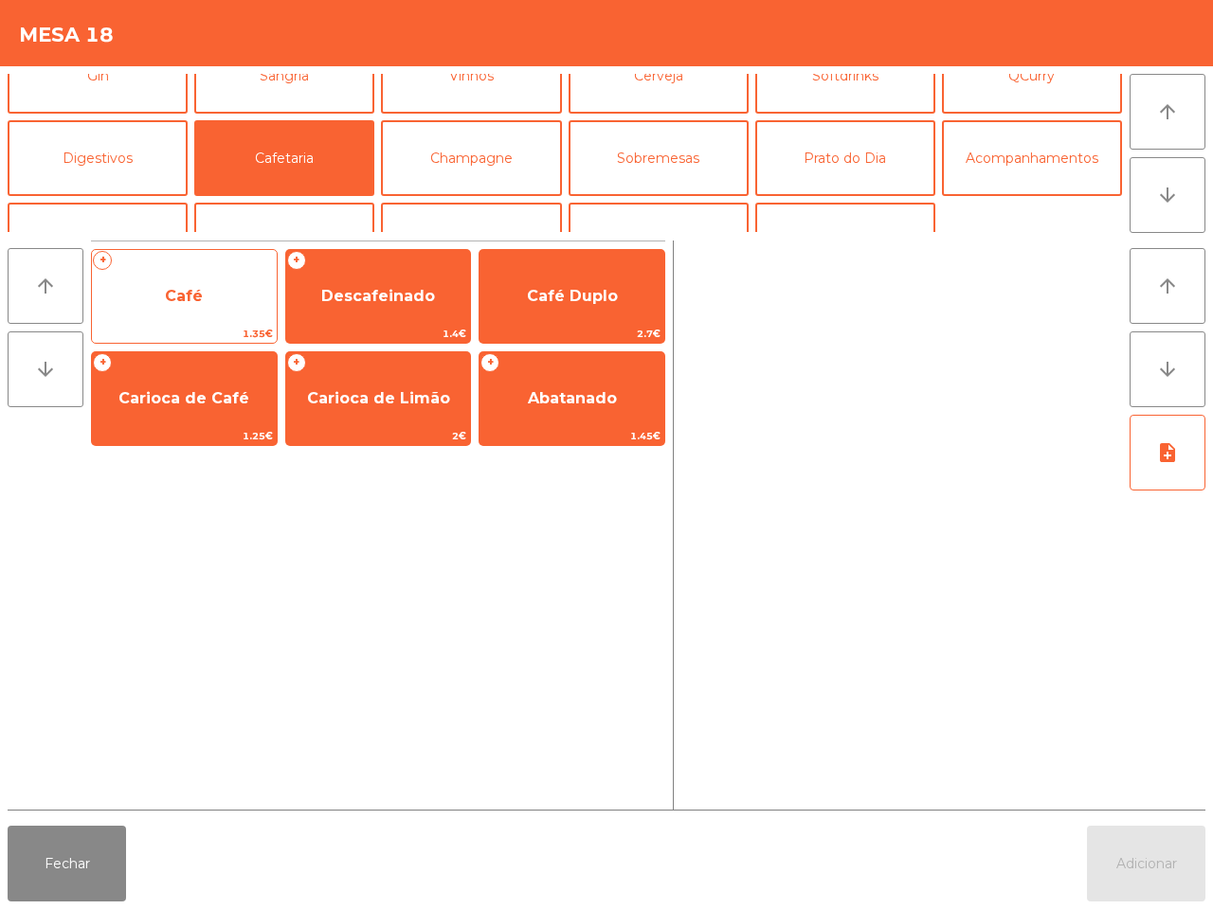
click at [202, 319] on span "Café" at bounding box center [184, 296] width 185 height 51
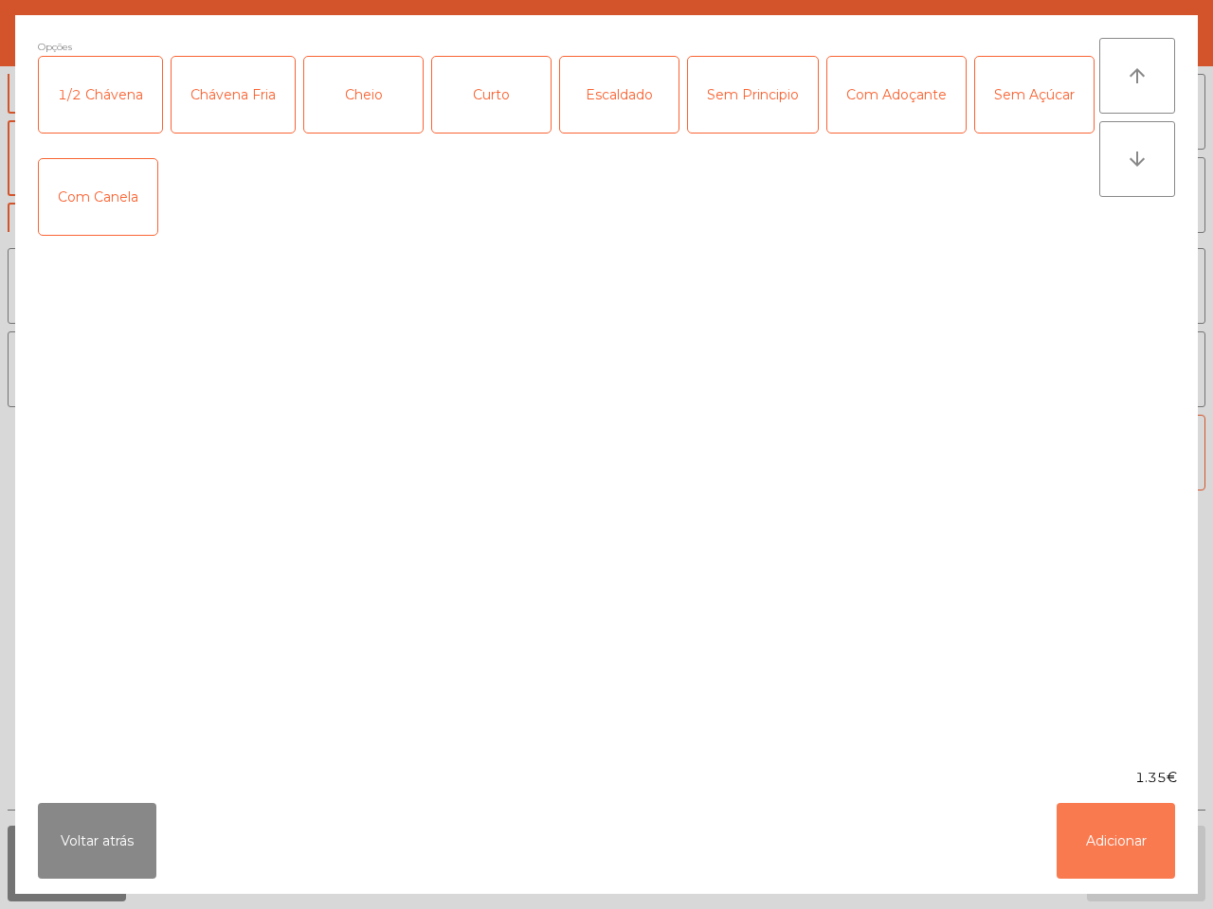
click at [1071, 838] on button "Adicionar" at bounding box center [1115, 841] width 118 height 76
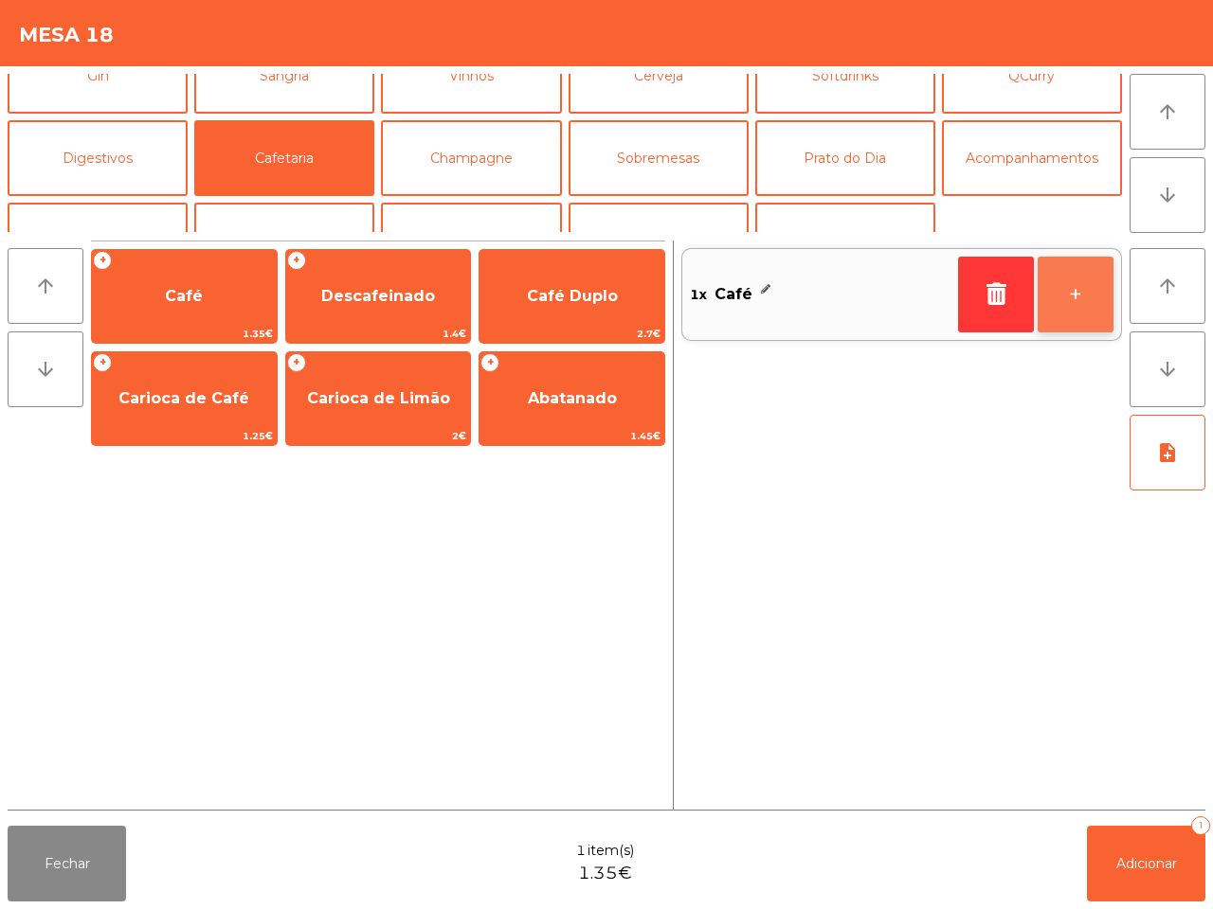
click at [1071, 284] on button "+" at bounding box center [1075, 295] width 76 height 76
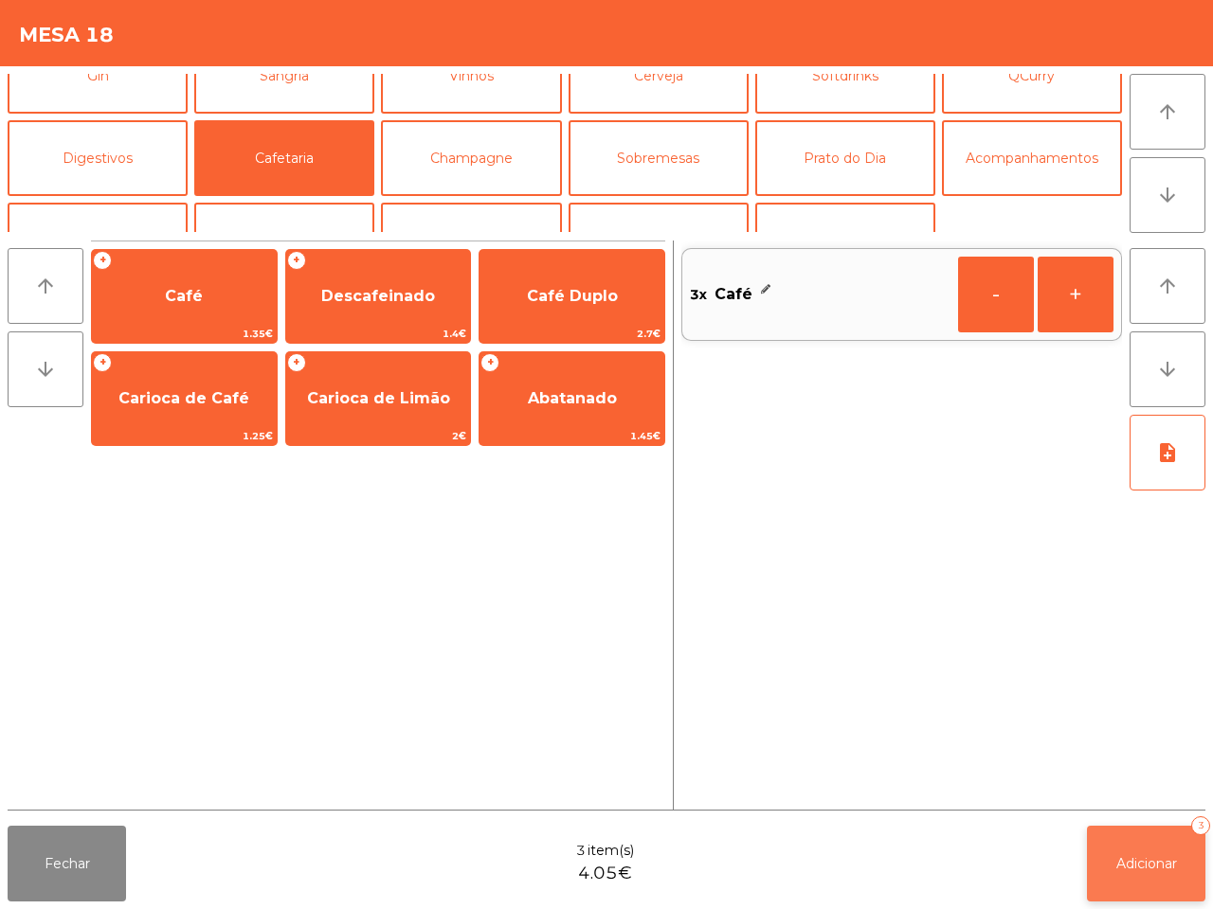
click at [1139, 838] on button "Adicionar 3" at bounding box center [1146, 864] width 118 height 76
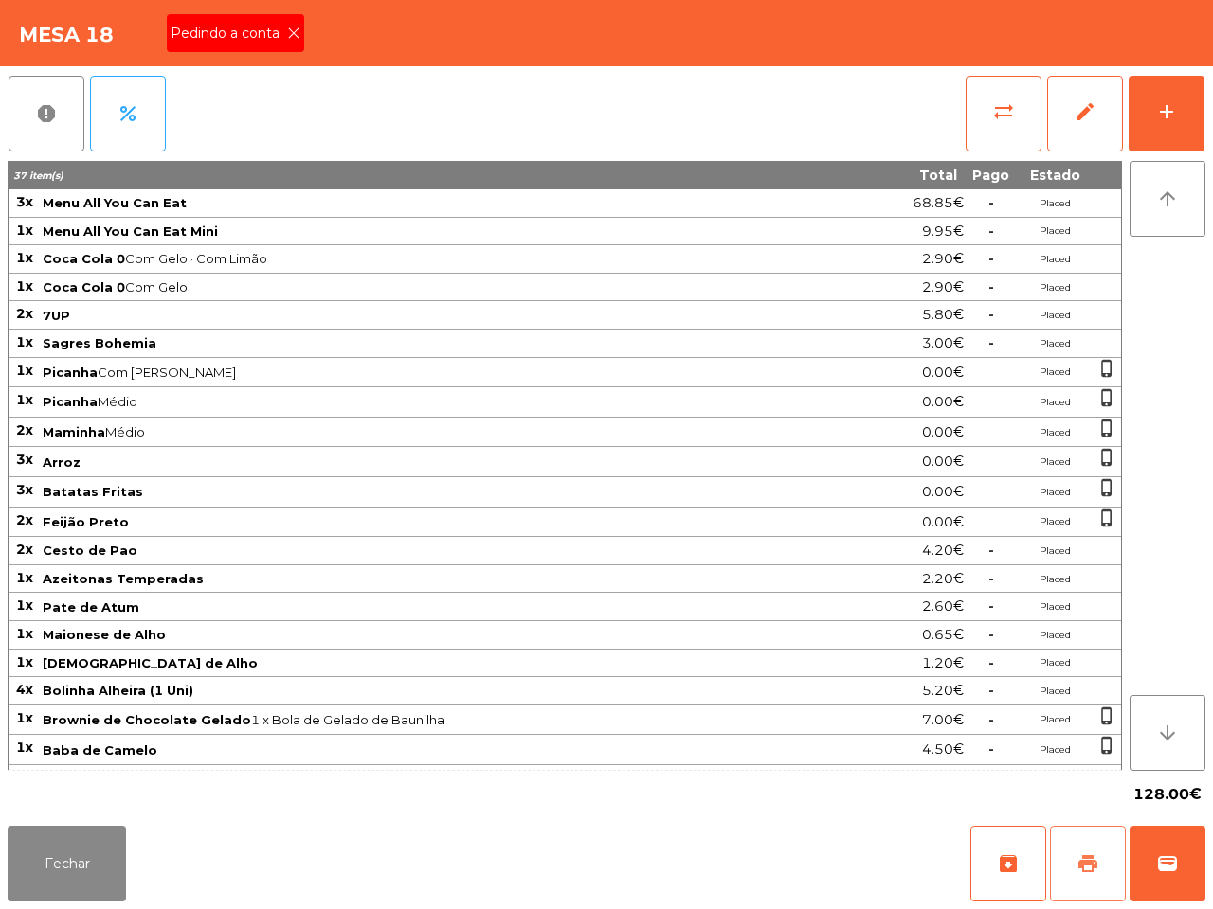
click at [1071, 895] on button "print" at bounding box center [1088, 864] width 76 height 76
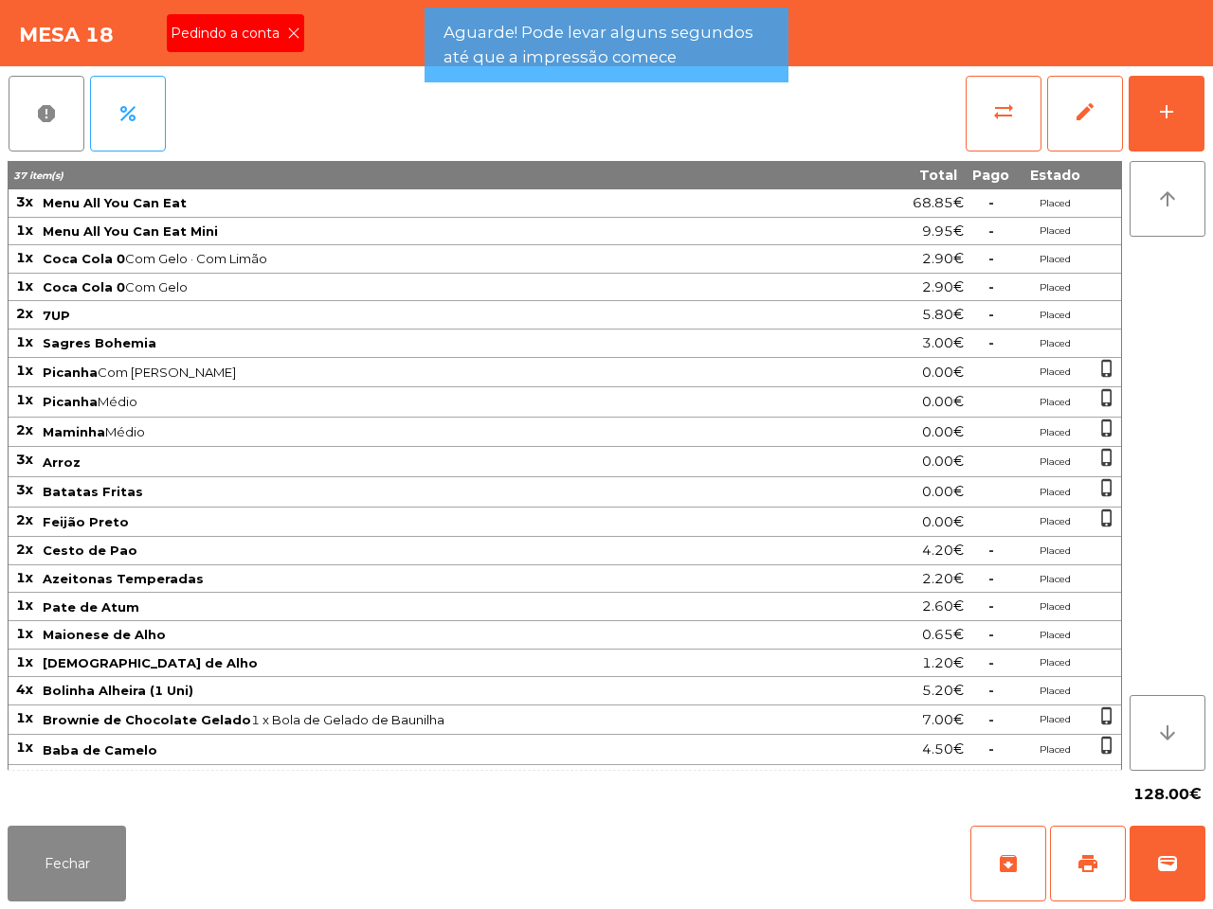
click at [287, 29] on icon at bounding box center [293, 33] width 13 height 13
click at [62, 873] on button "Fechar" at bounding box center [67, 864] width 118 height 76
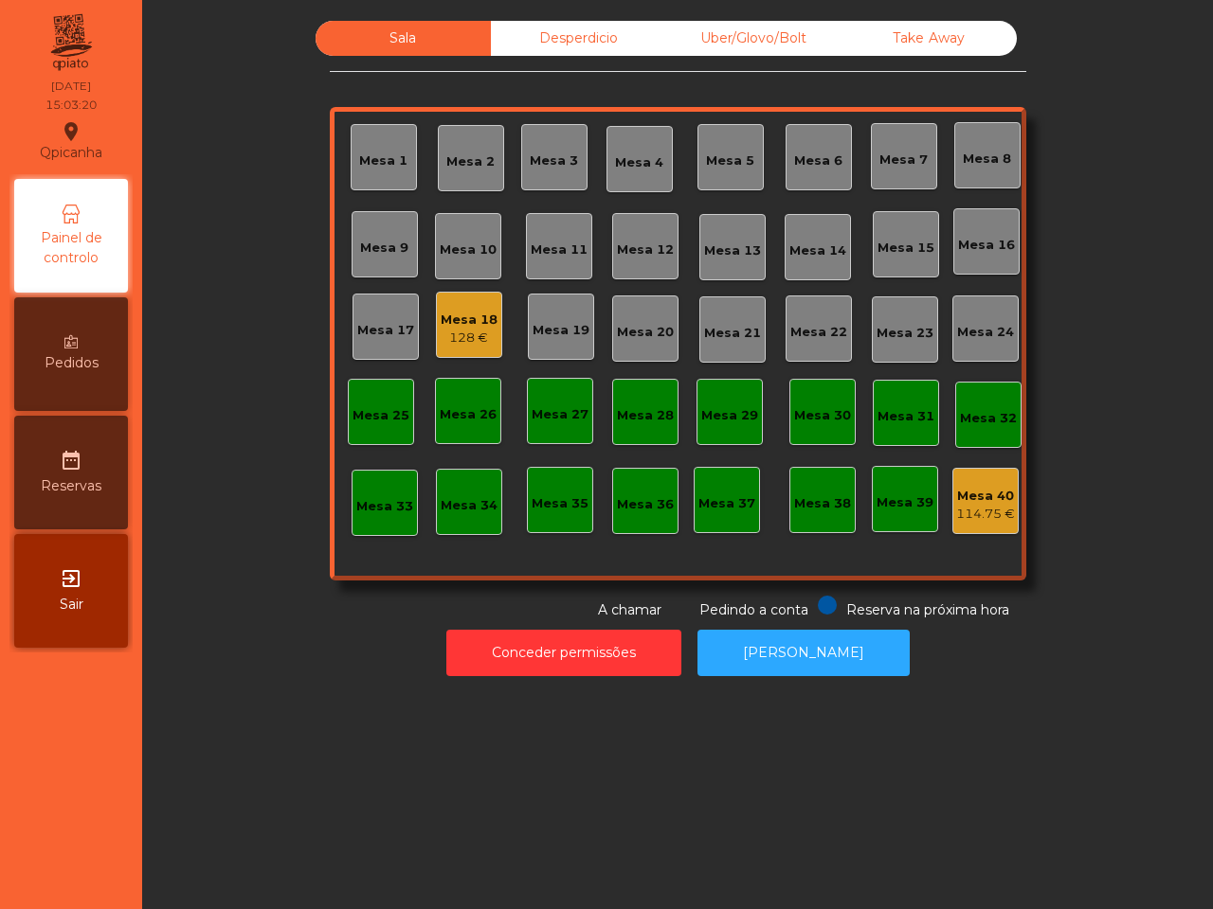
click at [257, 727] on div "Sala Desperdicio Uber/Glovo/Bolt Take Away Mesa 1 Mesa 2 Mesa 3 Mesa 4 Mesa 5 M…" at bounding box center [677, 454] width 1071 height 909
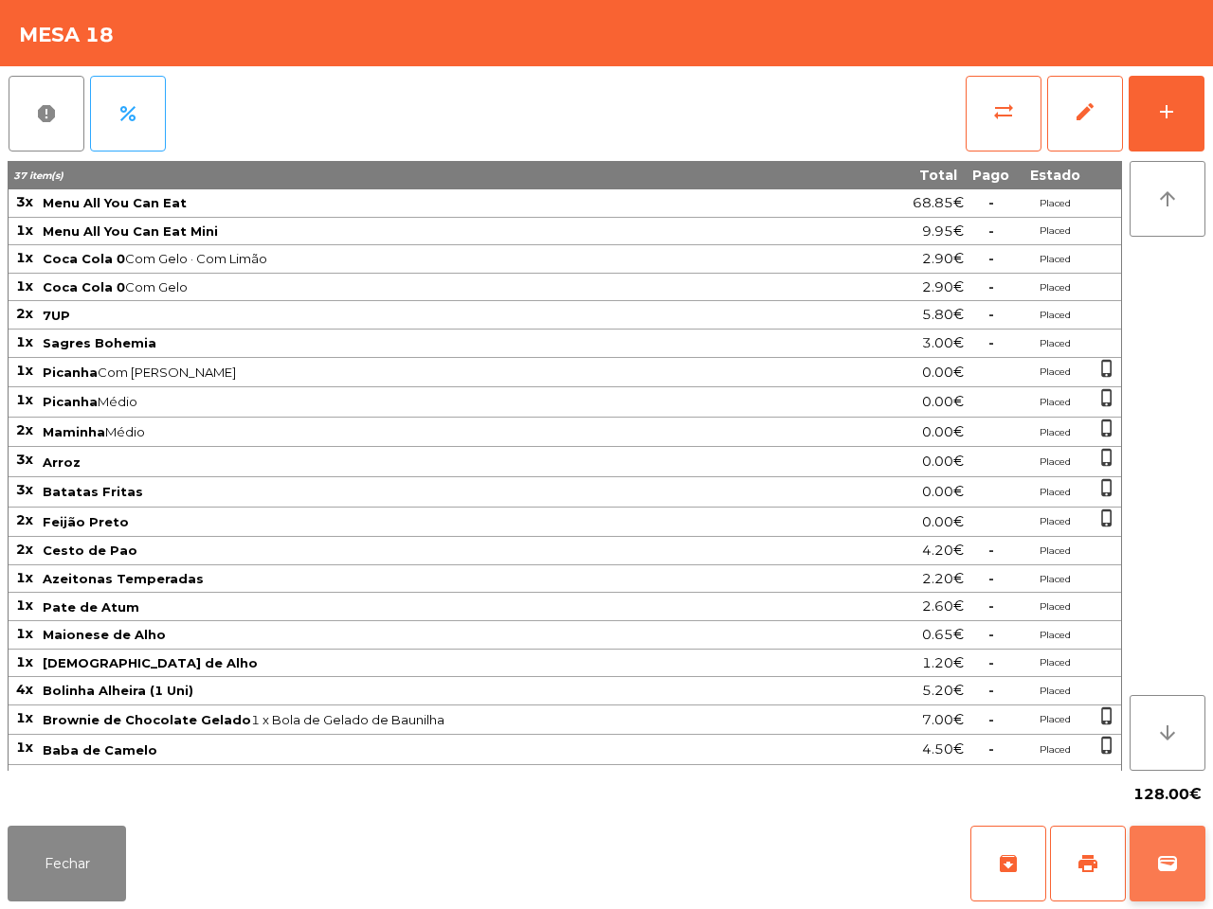
click at [1168, 878] on button "wallet" at bounding box center [1167, 864] width 76 height 76
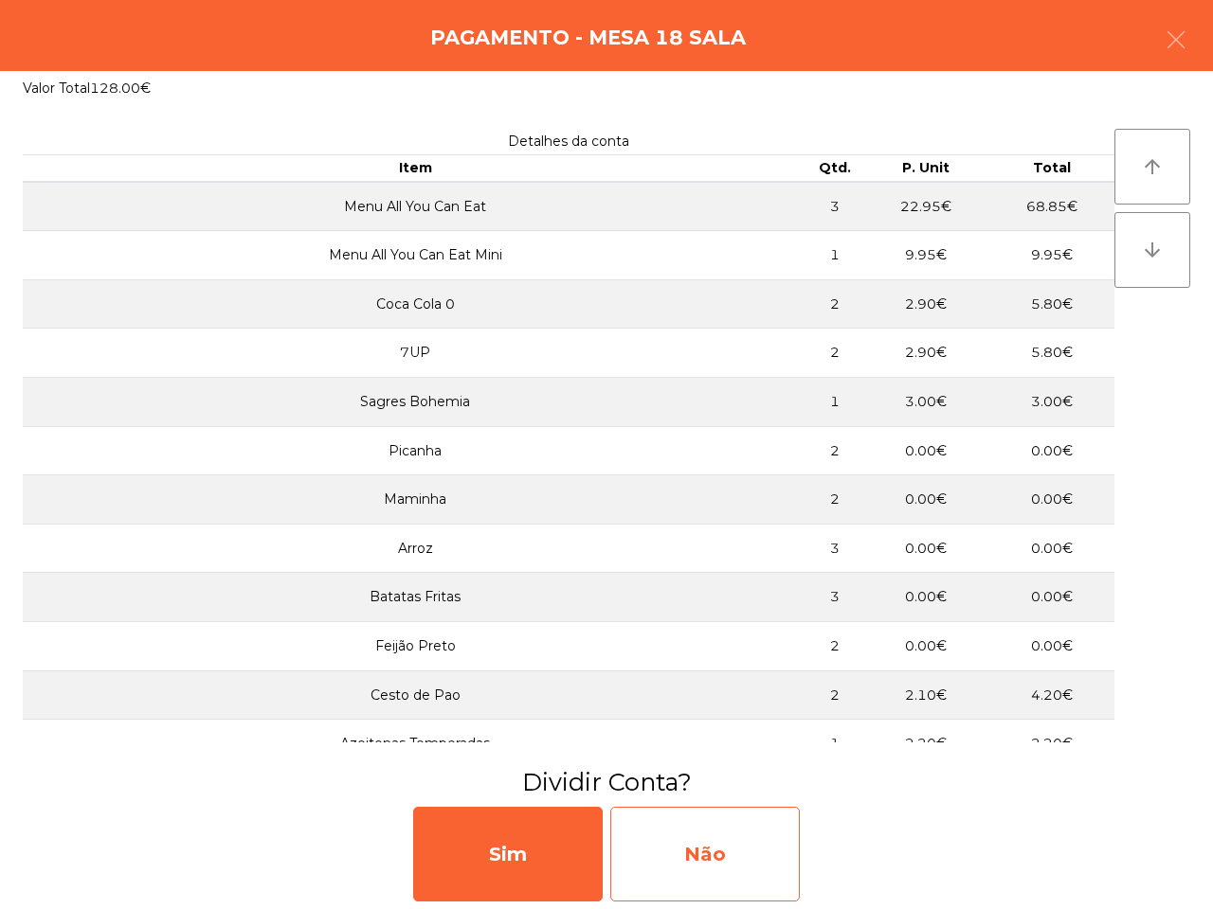
click at [721, 846] on div "Não" at bounding box center [704, 854] width 189 height 95
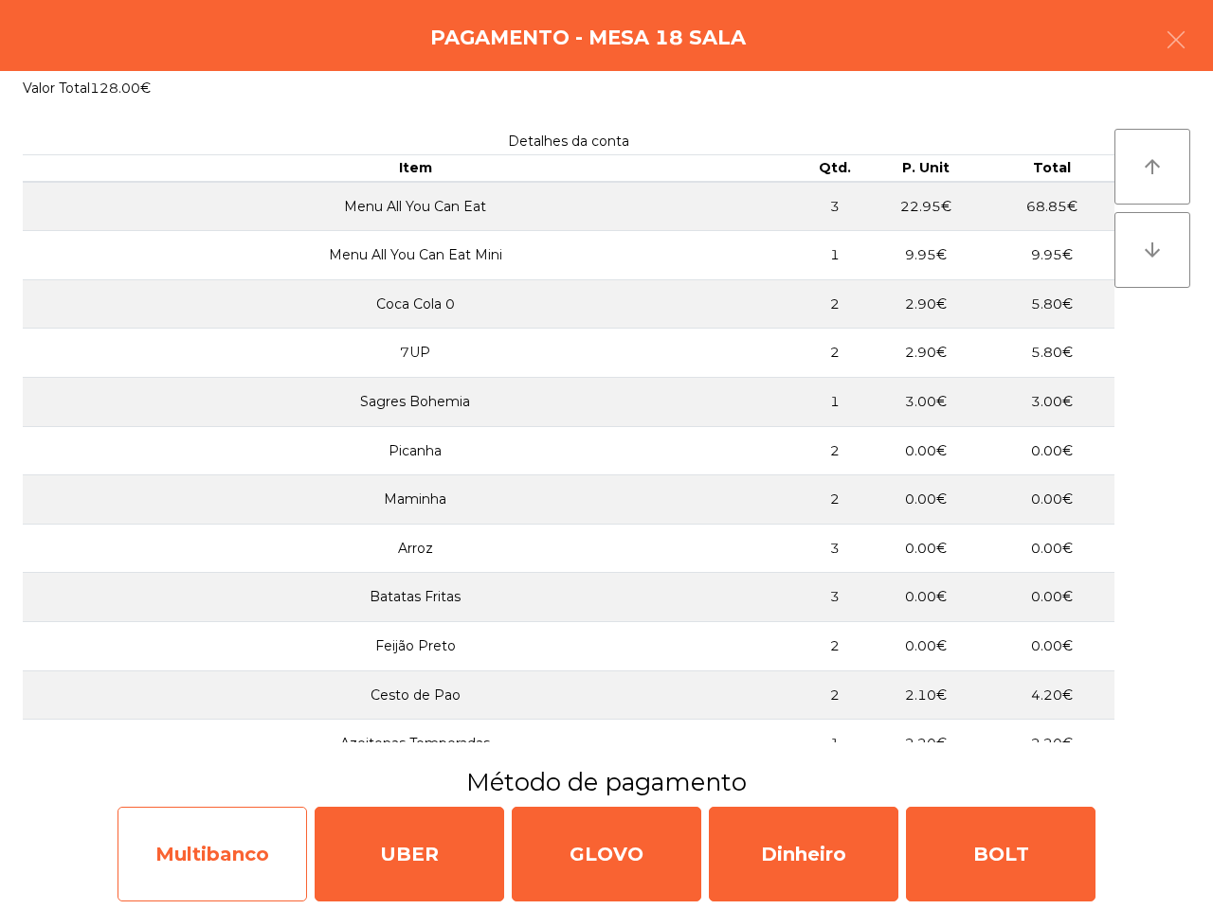
click at [285, 850] on div "Multibanco" at bounding box center [211, 854] width 189 height 95
select select "**"
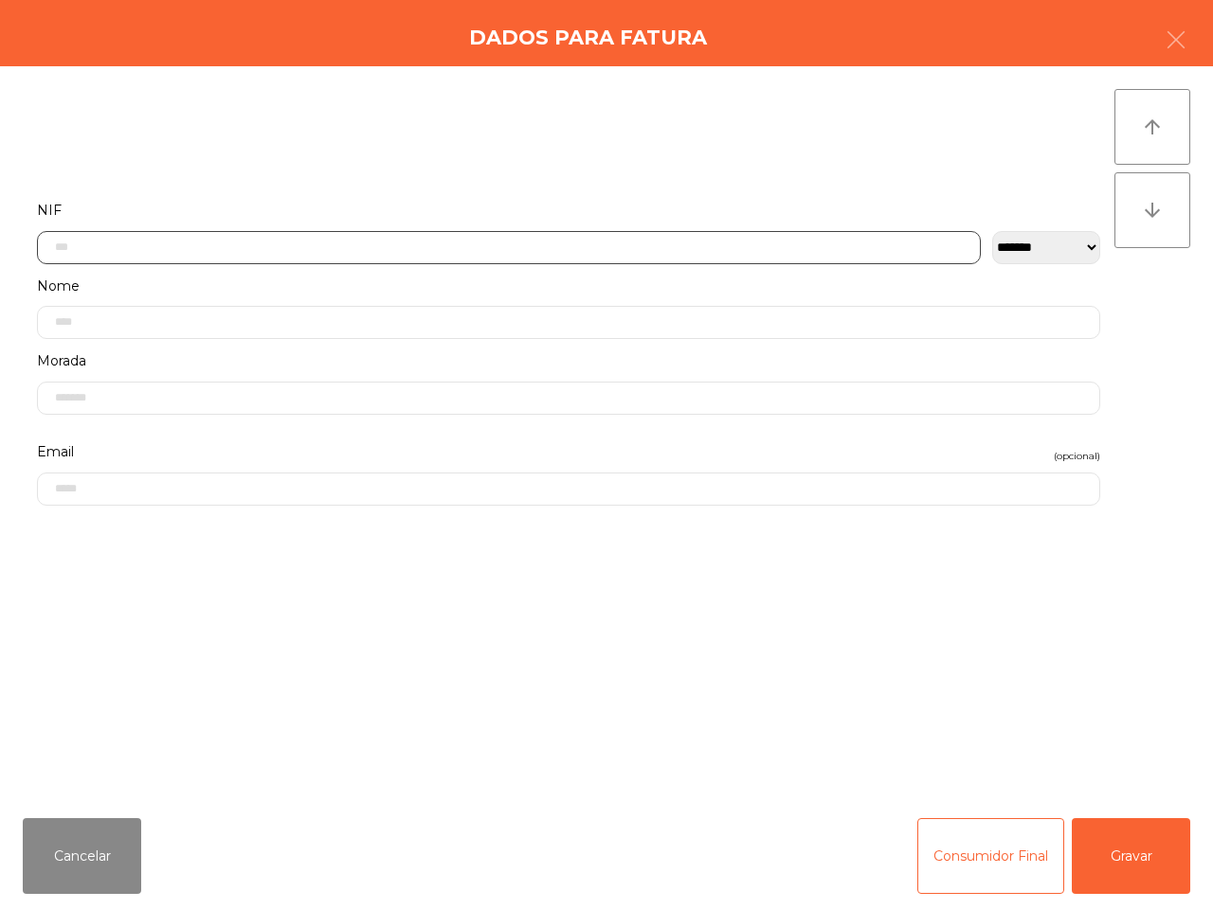
click at [467, 243] on input "text" at bounding box center [509, 247] width 944 height 33
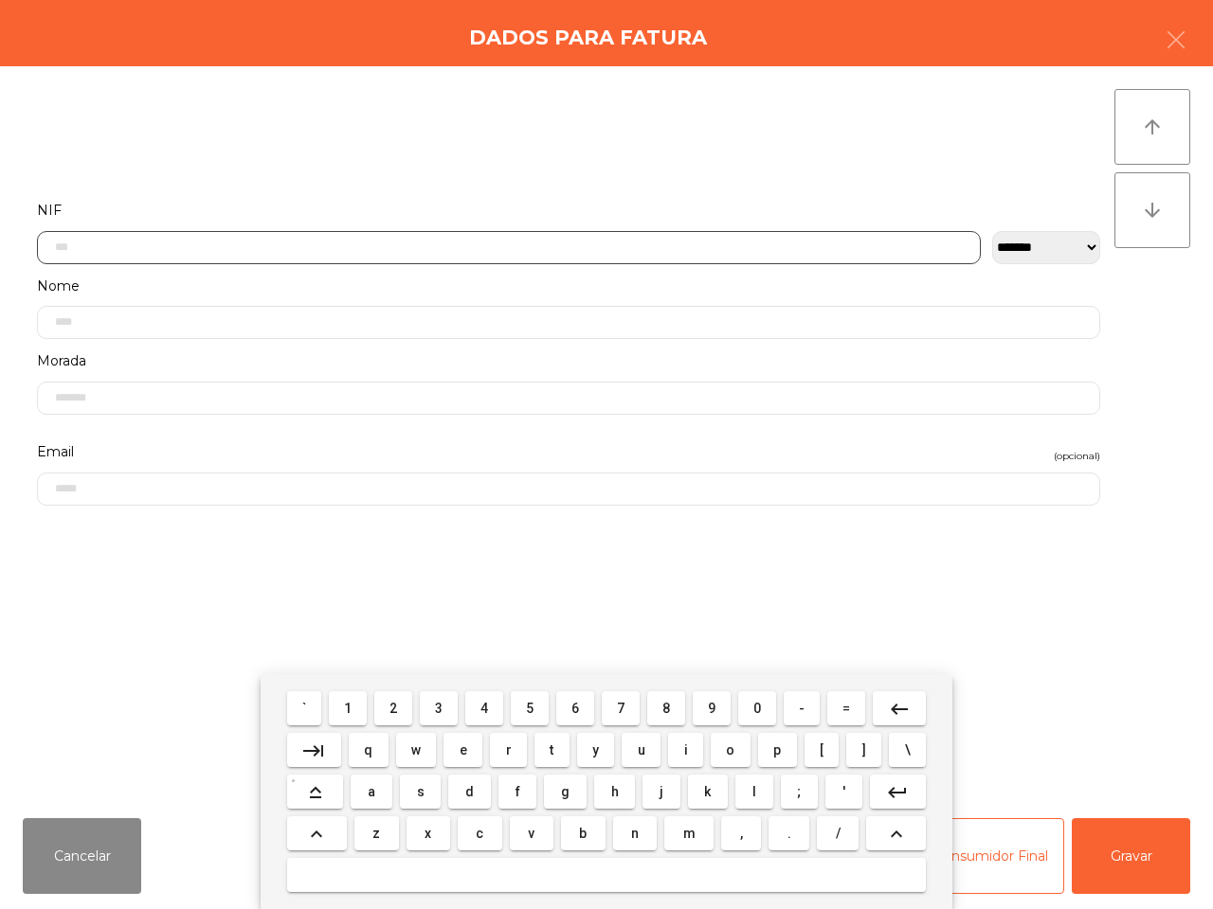
scroll to position [106, 0]
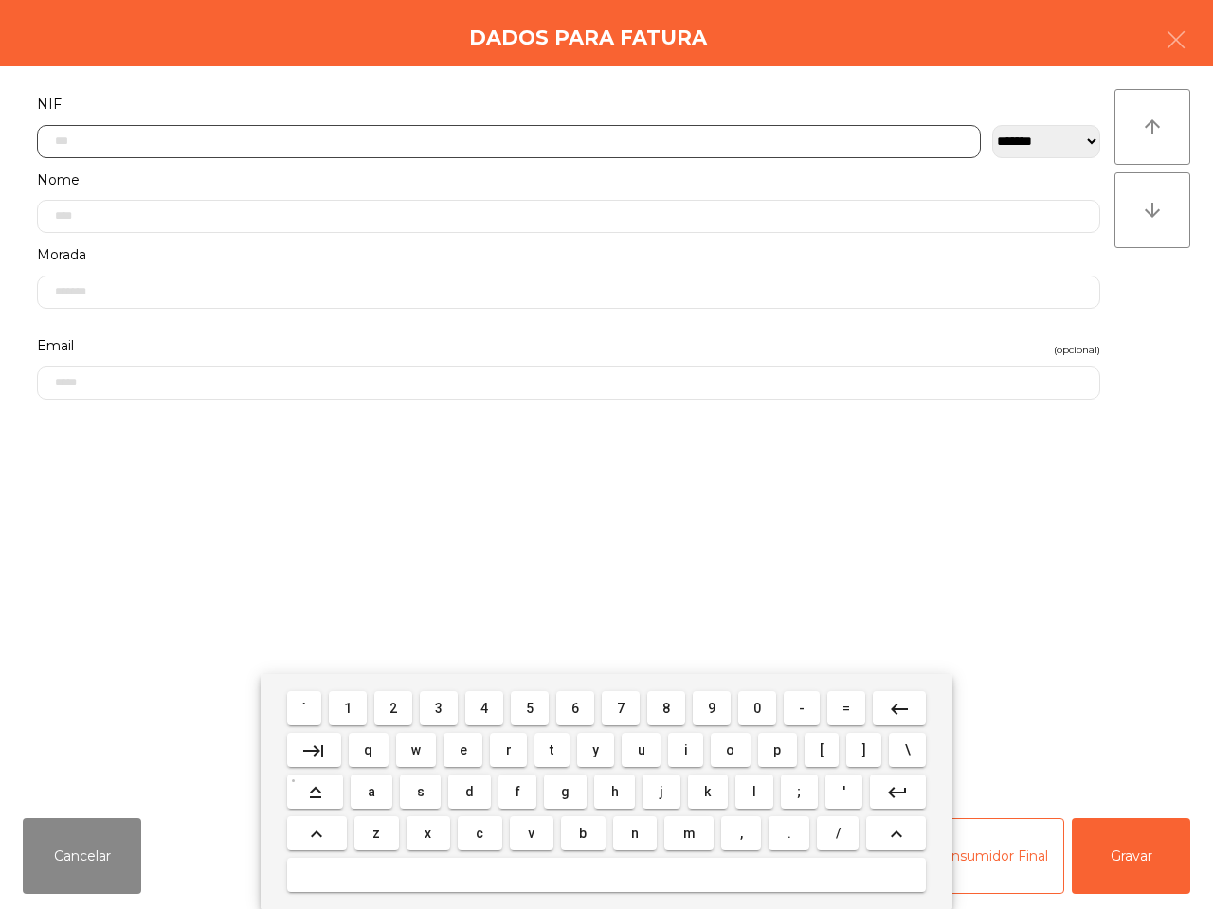
click at [395, 711] on span "2" at bounding box center [393, 708] width 8 height 15
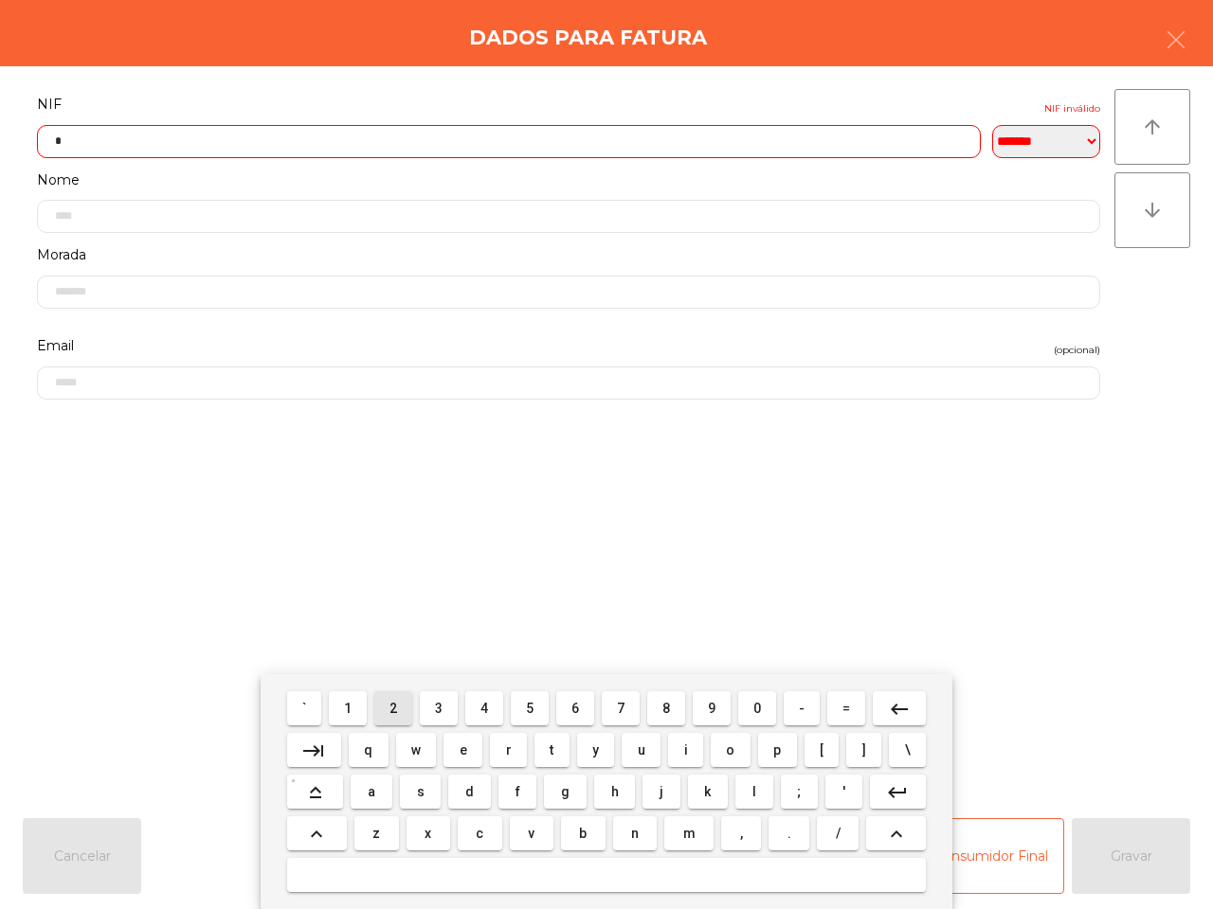
click at [346, 711] on button "1" at bounding box center [348, 709] width 38 height 34
click at [666, 708] on span "8" at bounding box center [666, 708] width 8 height 15
click at [583, 707] on button "6" at bounding box center [575, 709] width 38 height 34
click at [617, 707] on span "7" at bounding box center [621, 708] width 8 height 15
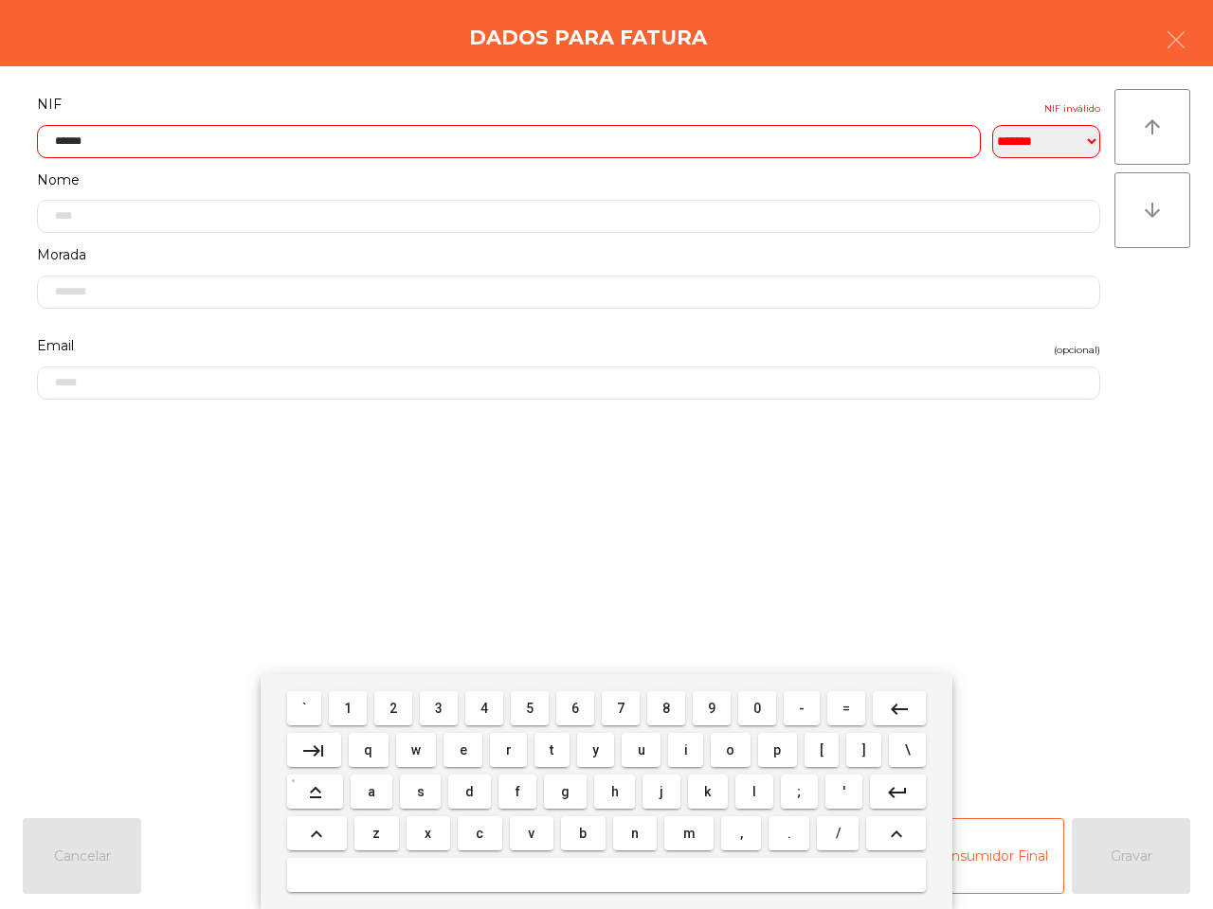
click at [713, 708] on span "9" at bounding box center [712, 708] width 8 height 15
click at [621, 723] on button "7" at bounding box center [621, 709] width 38 height 34
click at [892, 703] on mat-icon "keyboard_backspace" at bounding box center [899, 709] width 23 height 23
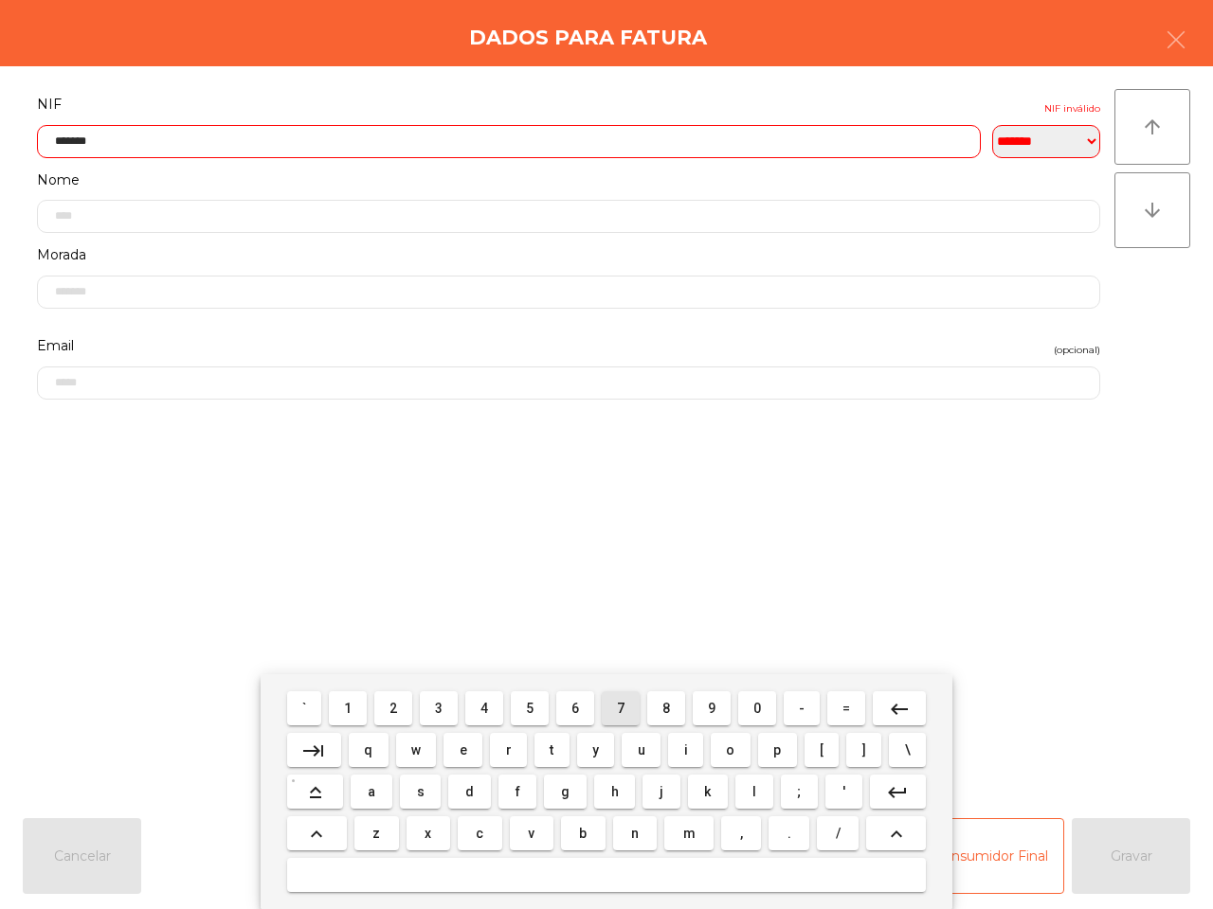
click at [623, 702] on span "7" at bounding box center [621, 708] width 8 height 15
click at [713, 696] on button "9" at bounding box center [712, 709] width 38 height 34
type input "*********"
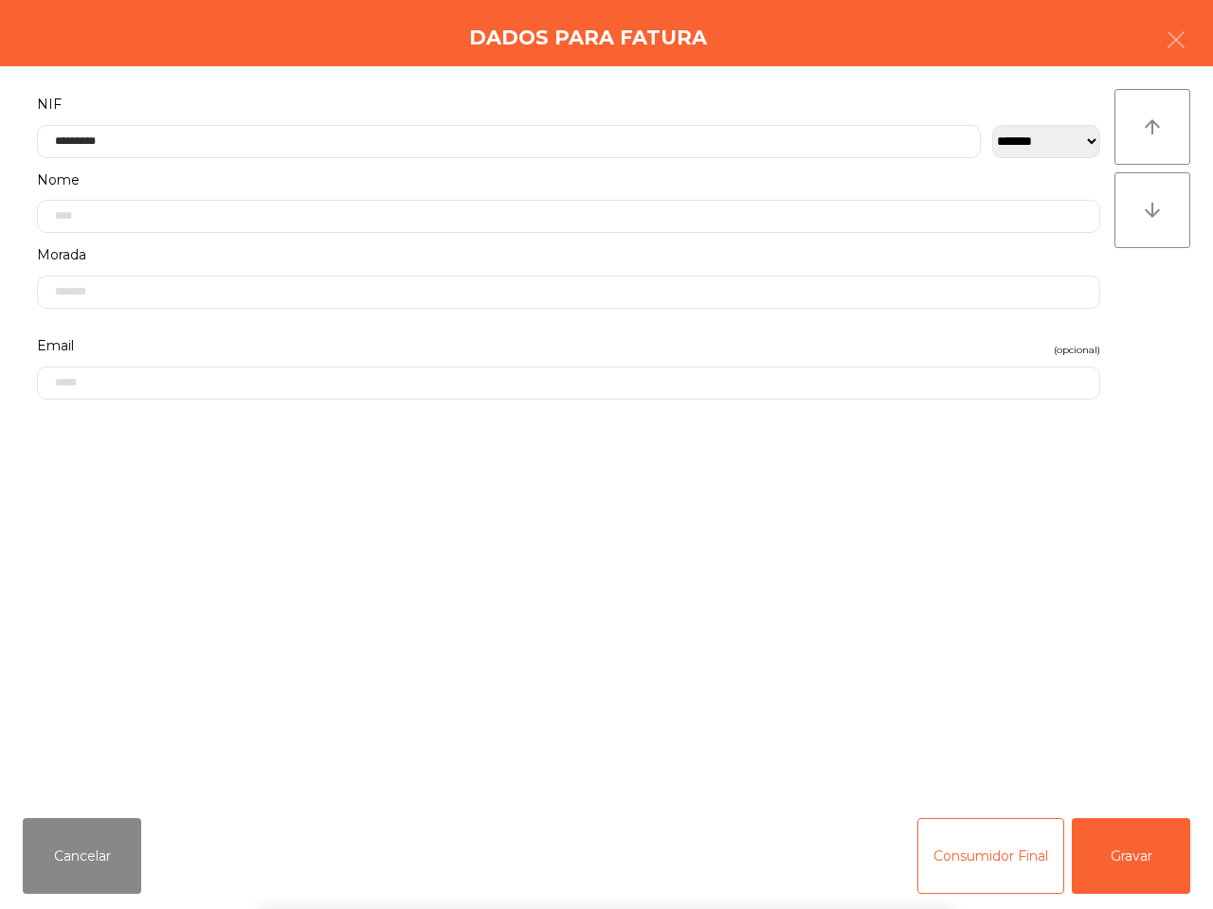
click at [1114, 870] on div "` 1 2 3 4 5 6 7 8 9 0 - = keyboard_backspace keyboard_tab q w e r t y u i o p […" at bounding box center [606, 792] width 1213 height 235
click at [1115, 870] on button "Gravar" at bounding box center [1130, 857] width 118 height 76
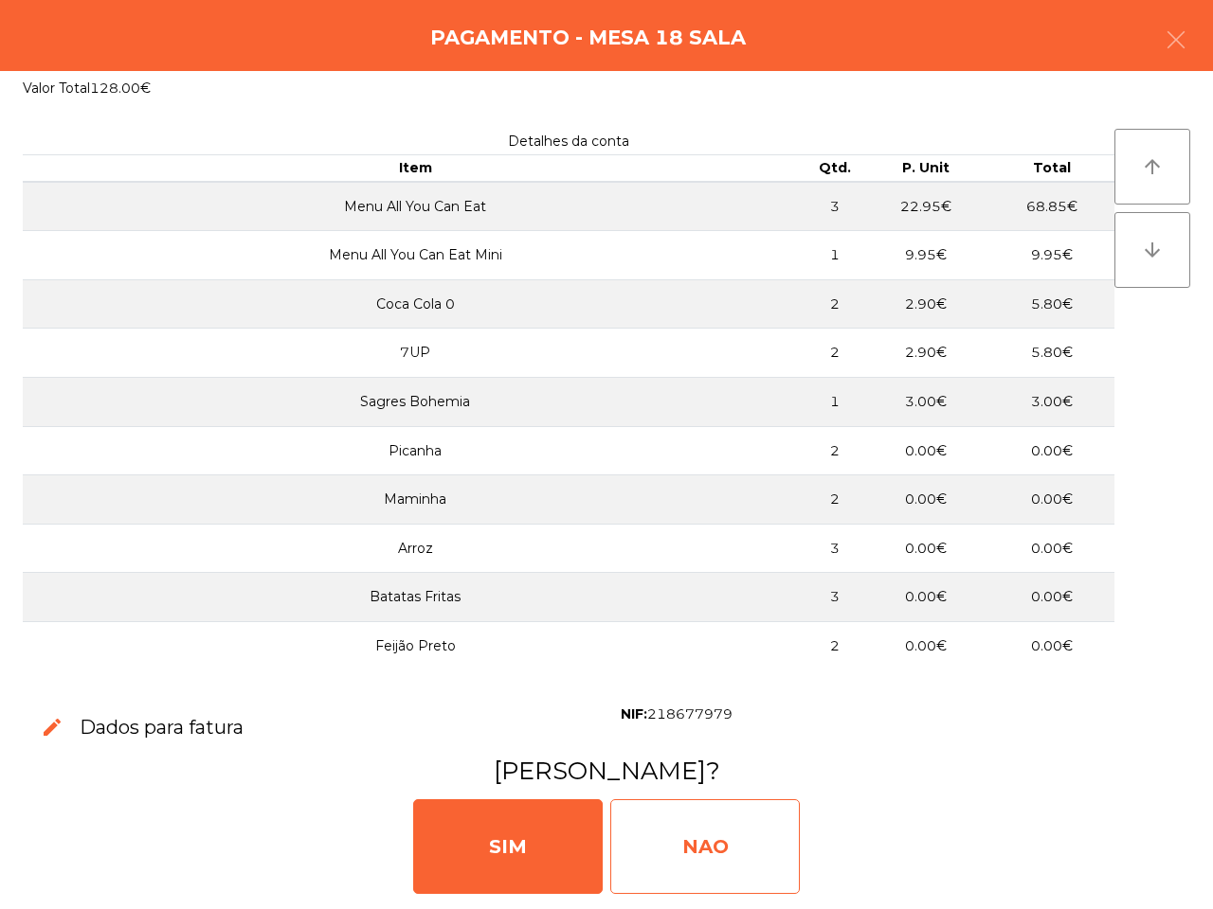
click at [694, 826] on div "NAO" at bounding box center [704, 847] width 189 height 95
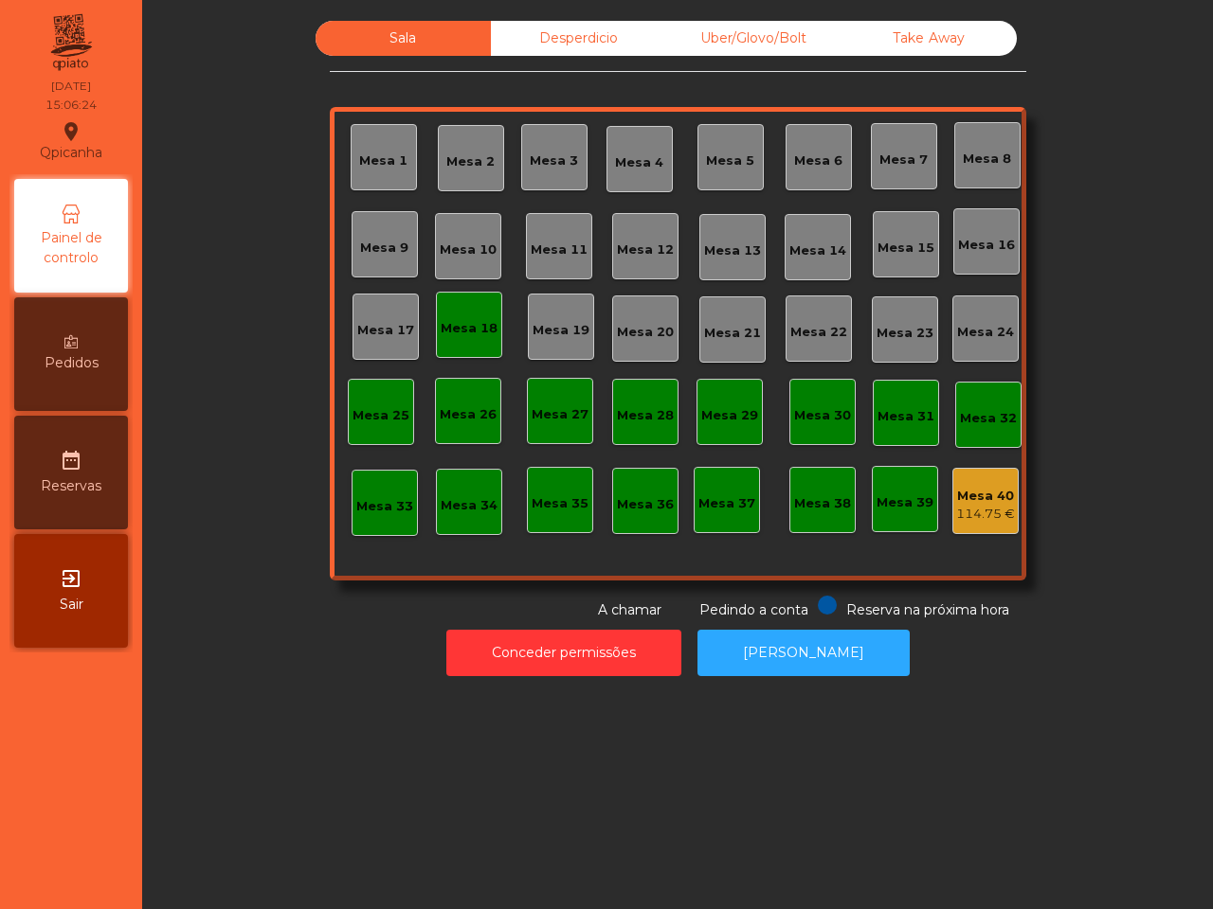
click at [569, 702] on div "Sala Desperdicio Uber/Glovo/Bolt Take Away Mesa 1 Mesa 2 Mesa 3 Mesa 4 [GEOGRAP…" at bounding box center [677, 454] width 1071 height 909
click at [458, 317] on div "Mesa 18" at bounding box center [469, 325] width 57 height 27
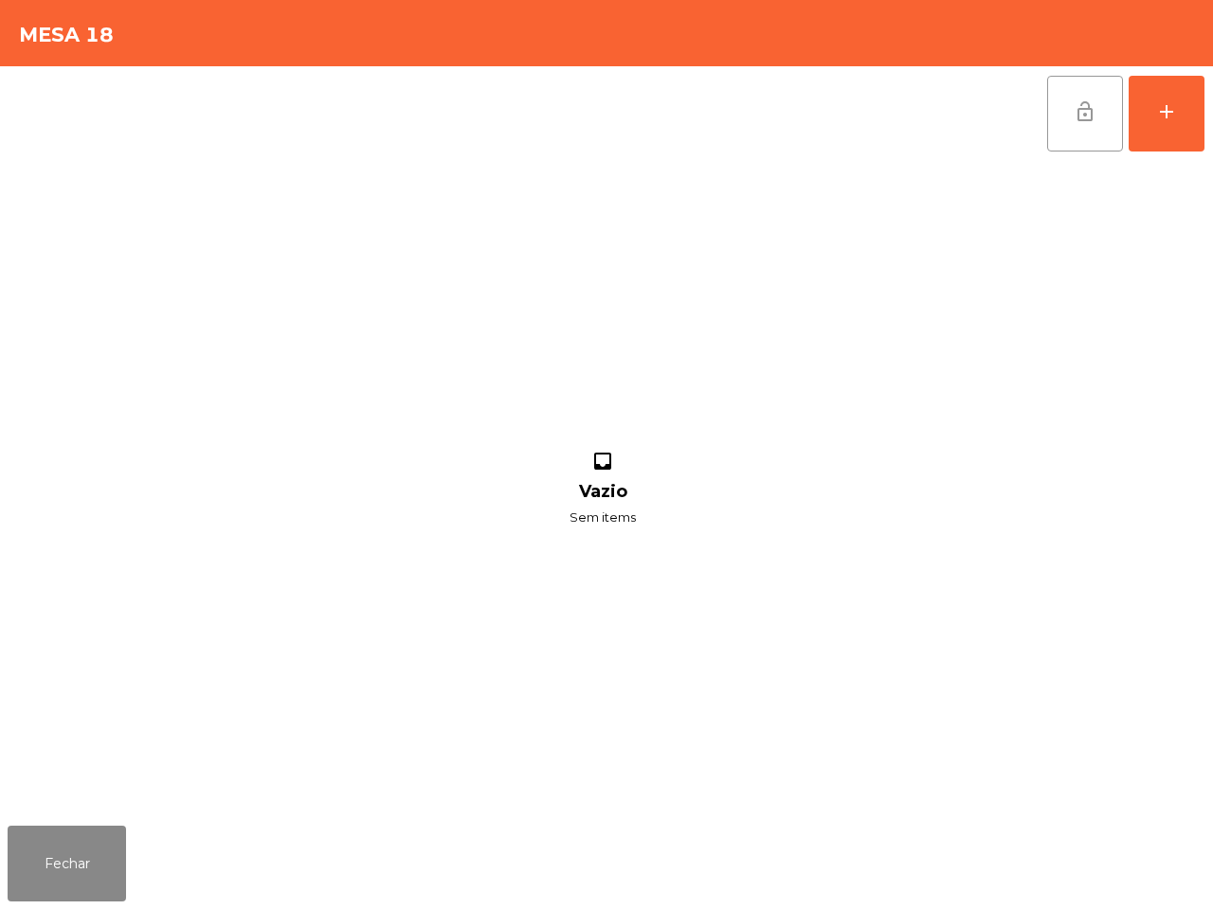
click at [1092, 98] on button "lock_open" at bounding box center [1085, 114] width 76 height 76
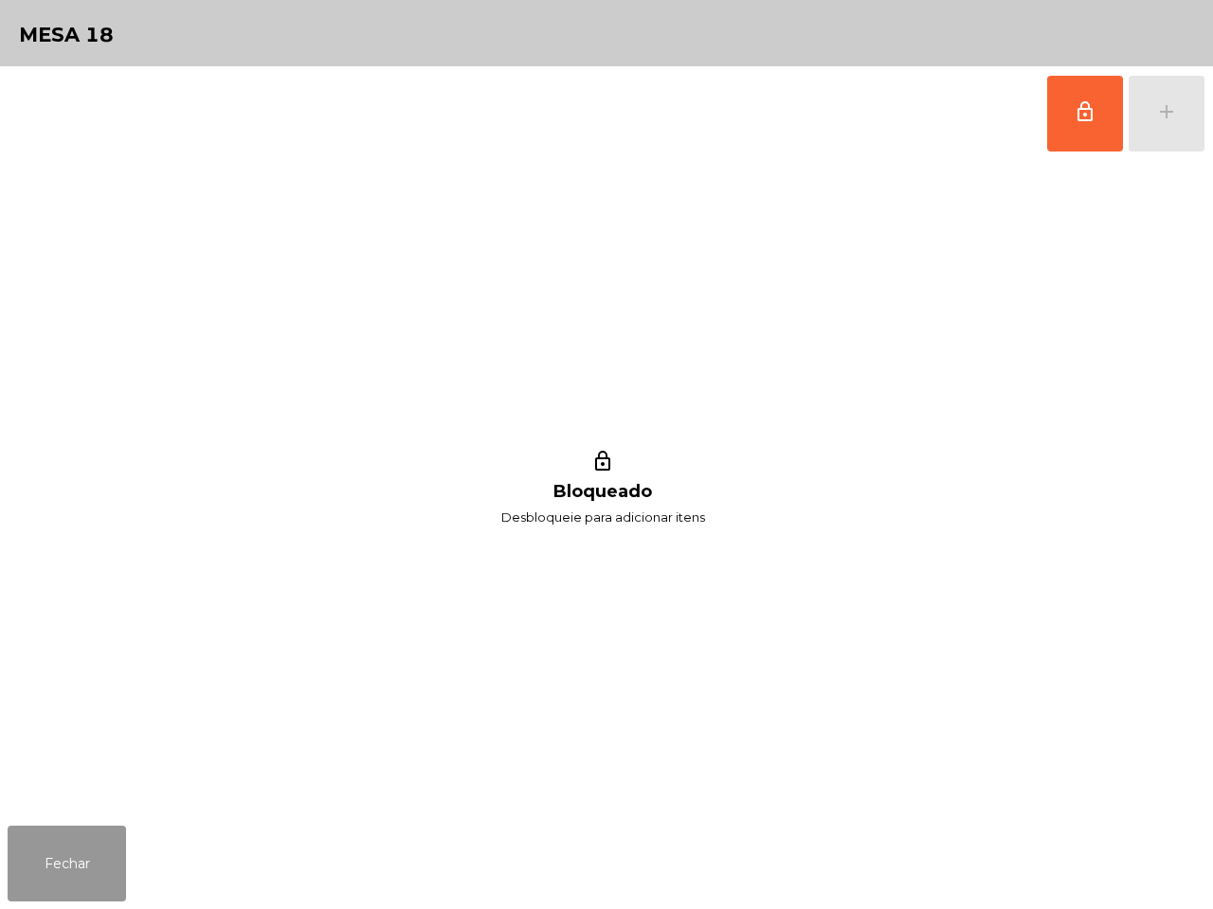
drag, startPoint x: 101, startPoint y: 851, endPoint x: 157, endPoint y: 848, distance: 56.0
click at [101, 853] on button "Fechar" at bounding box center [67, 864] width 118 height 76
